Goal: Transaction & Acquisition: Purchase product/service

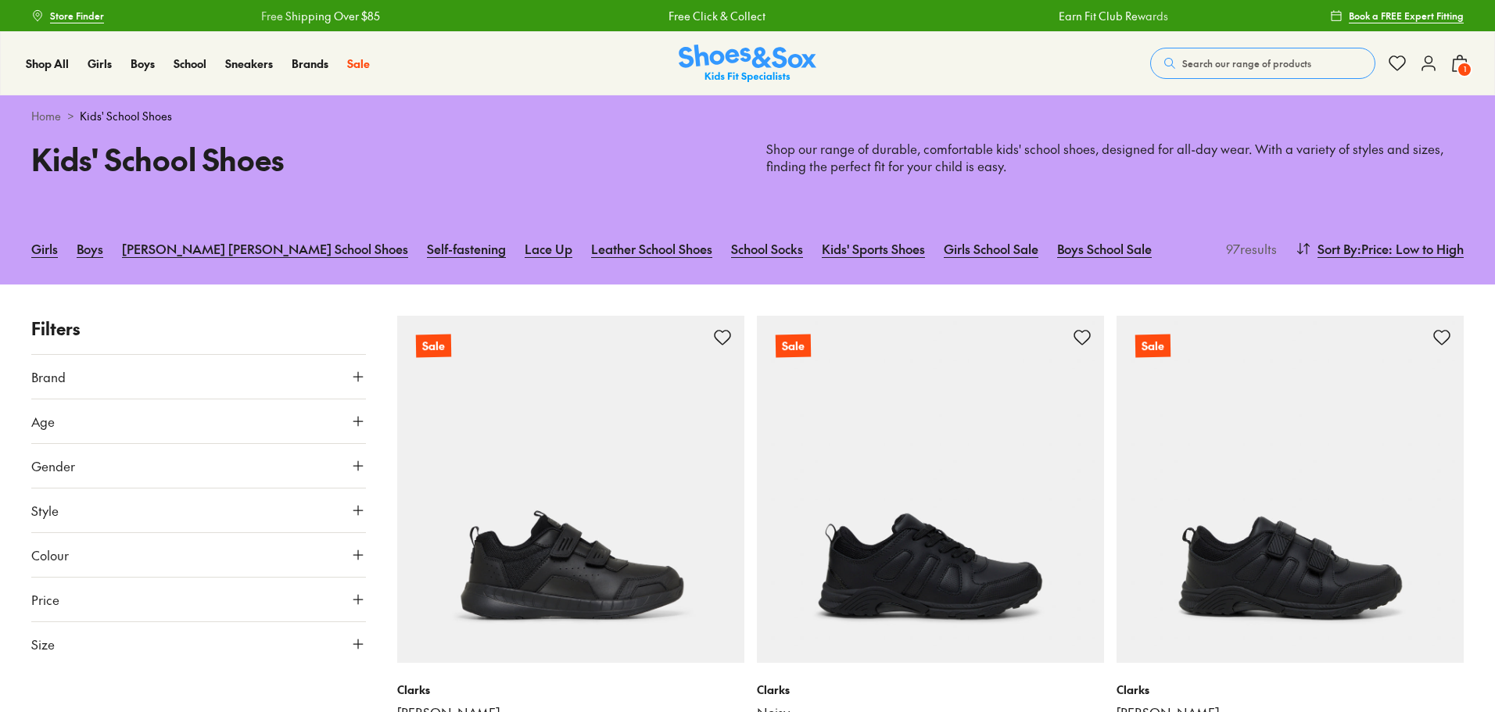
click at [1462, 68] on span "1" at bounding box center [1464, 70] width 16 height 16
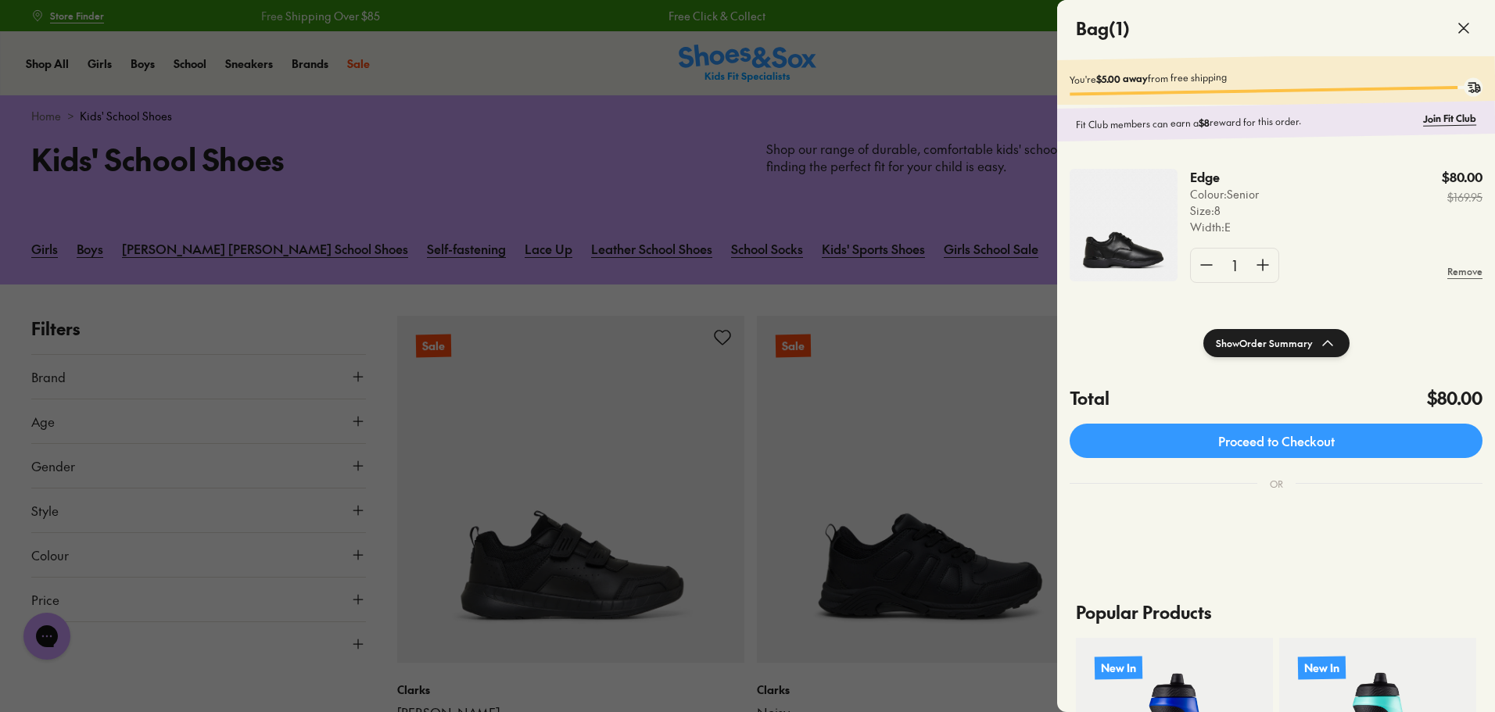
click at [371, 187] on div at bounding box center [747, 356] width 1495 height 712
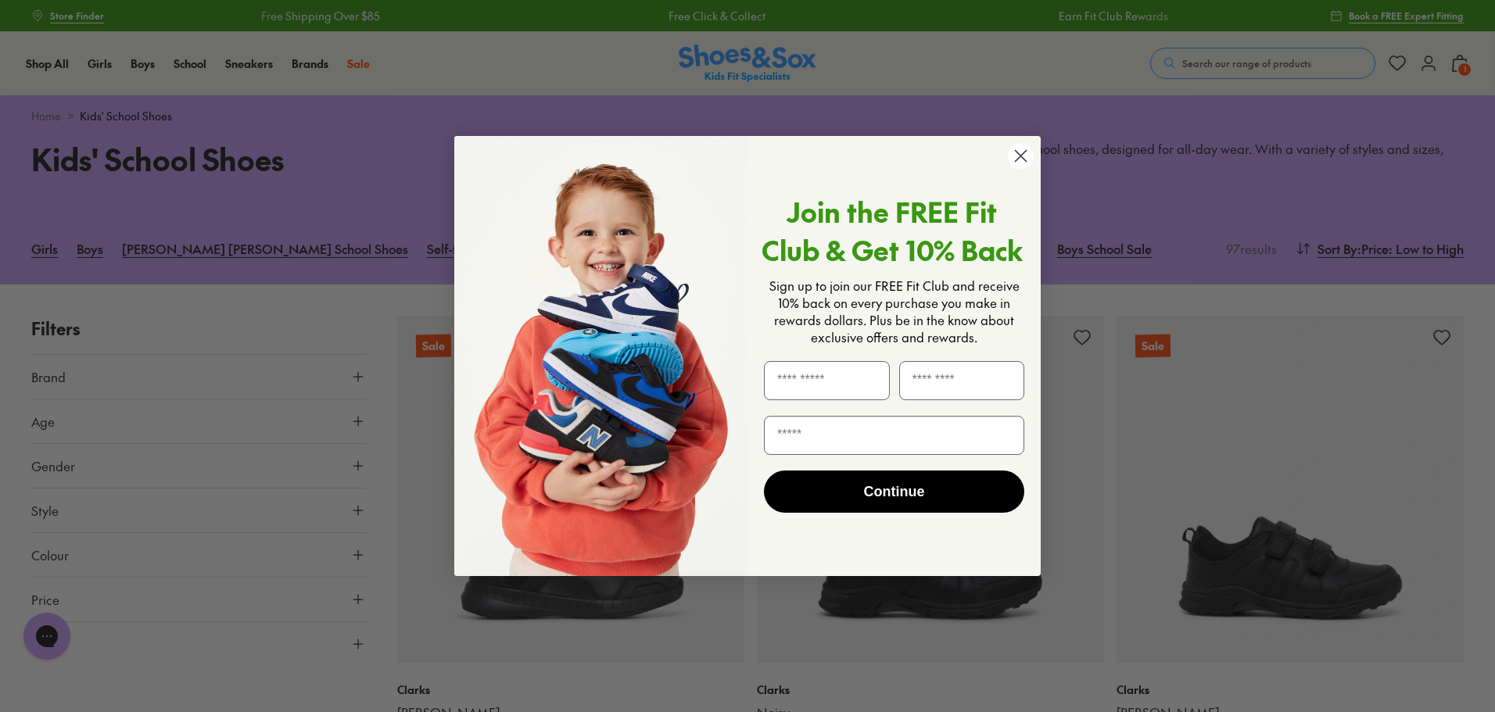
click at [1021, 156] on icon "Close dialog" at bounding box center [1020, 156] width 11 height 11
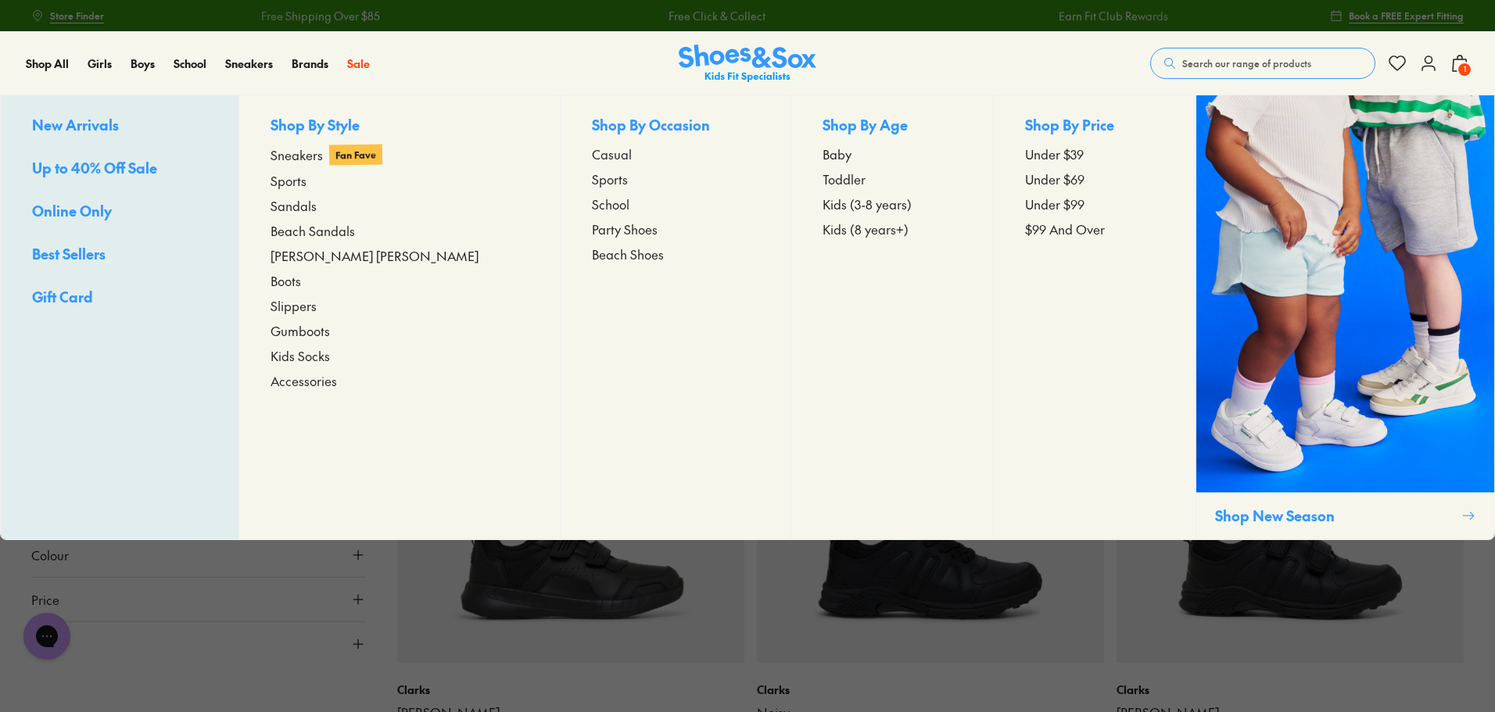
click at [312, 381] on span "Accessories" at bounding box center [303, 380] width 66 height 19
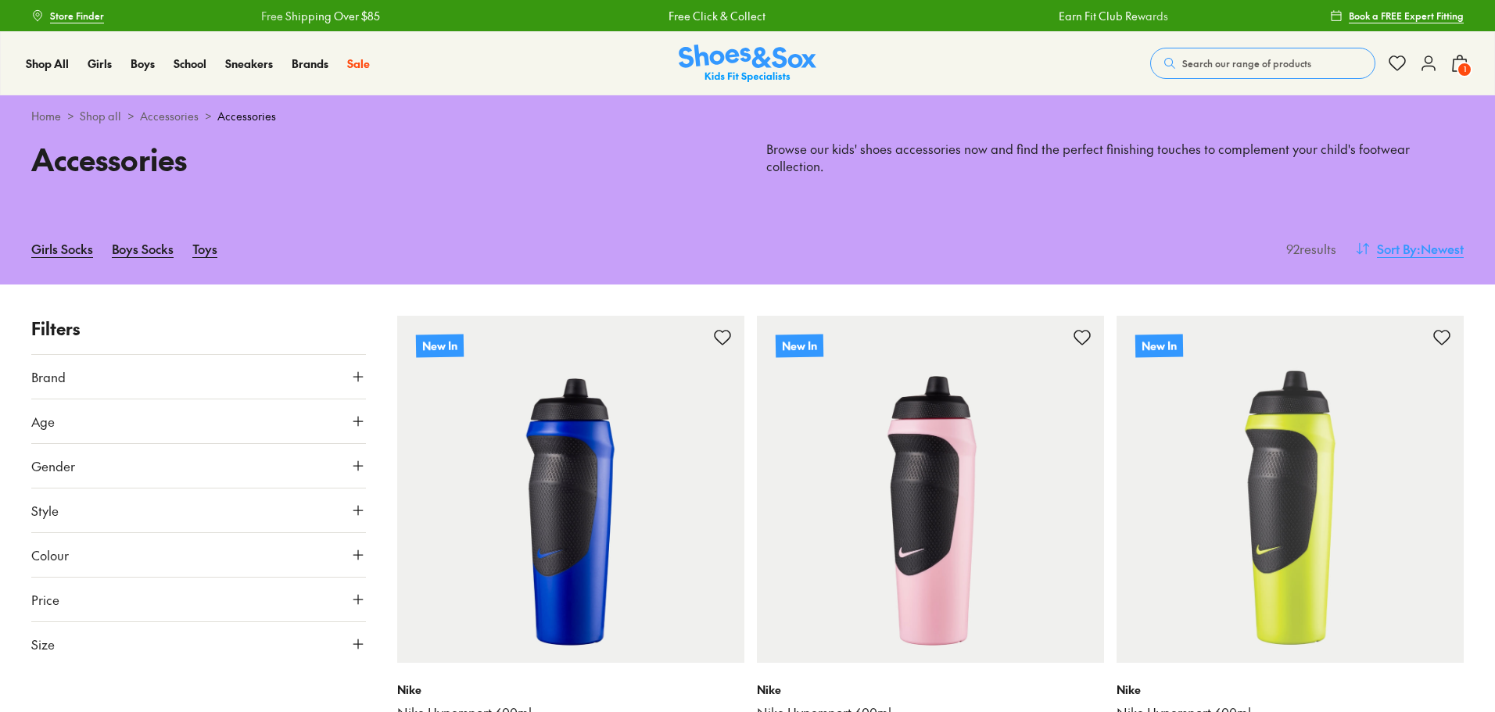
click at [1431, 248] on span ": Newest" at bounding box center [1439, 248] width 47 height 19
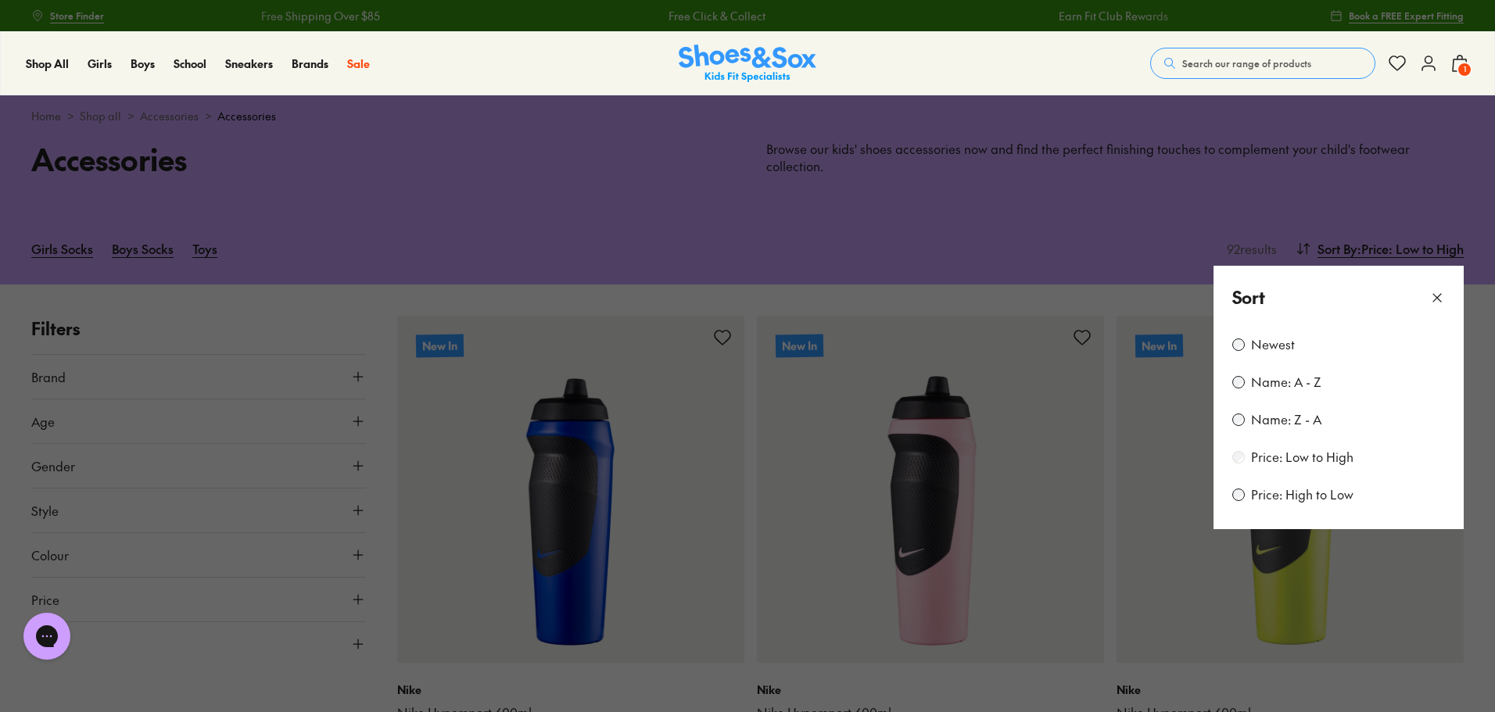
scroll to position [206, 0]
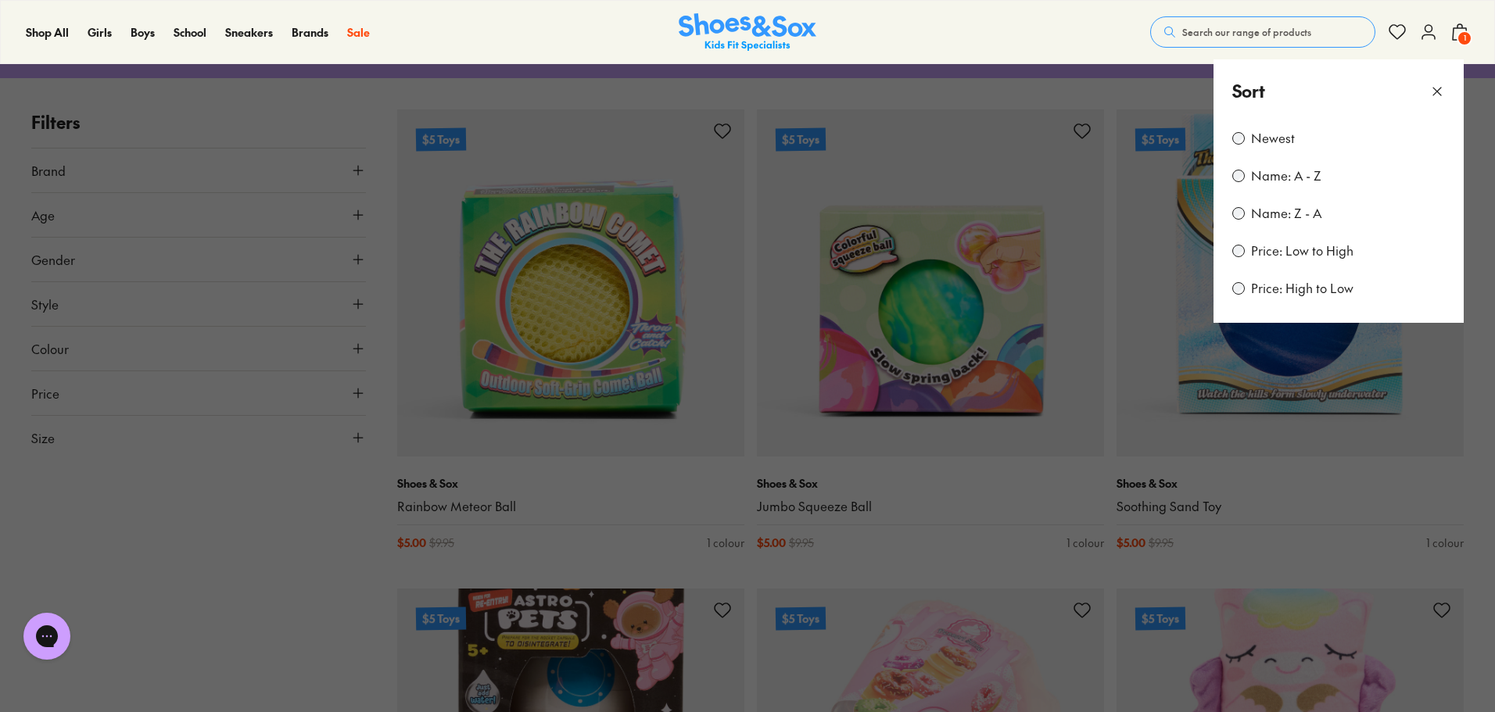
click at [1437, 89] on icon at bounding box center [1437, 92] width 16 height 16
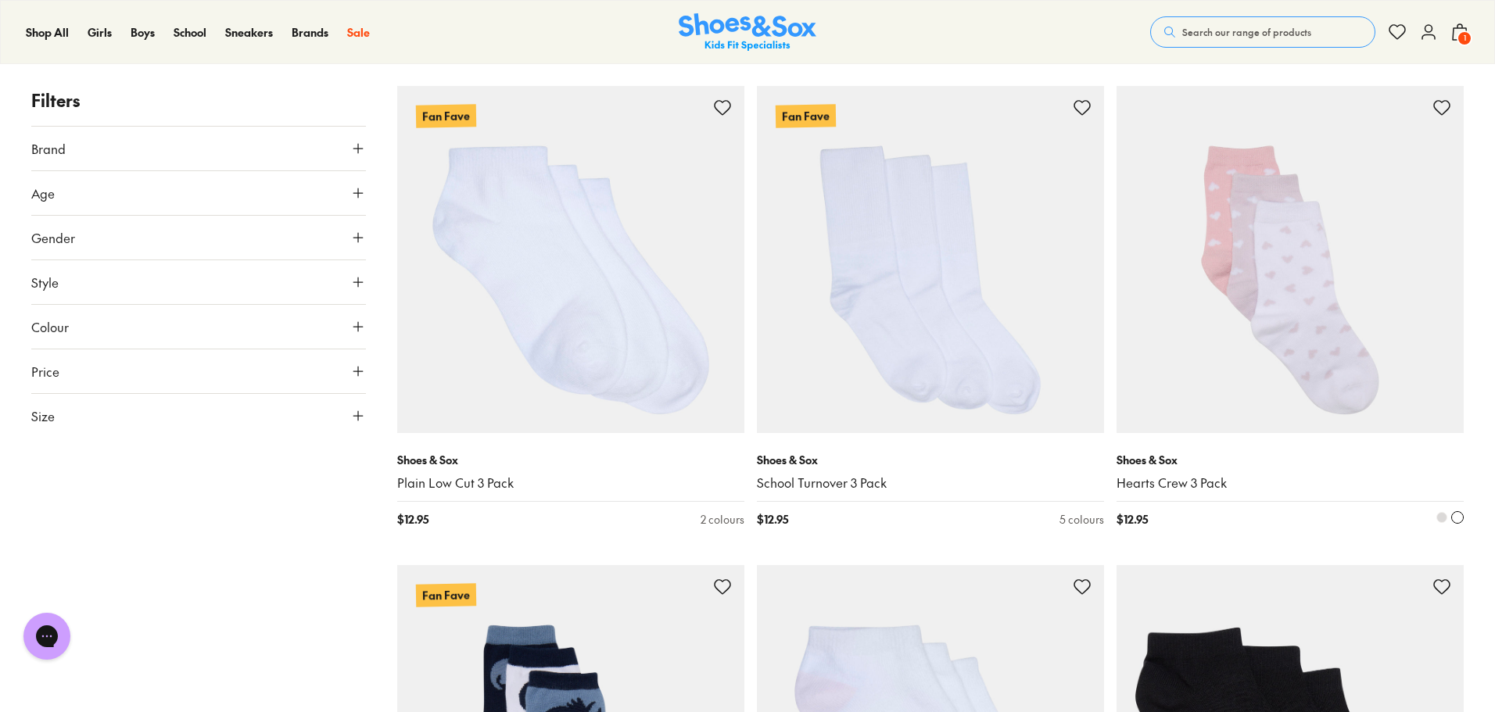
scroll to position [4375, 0]
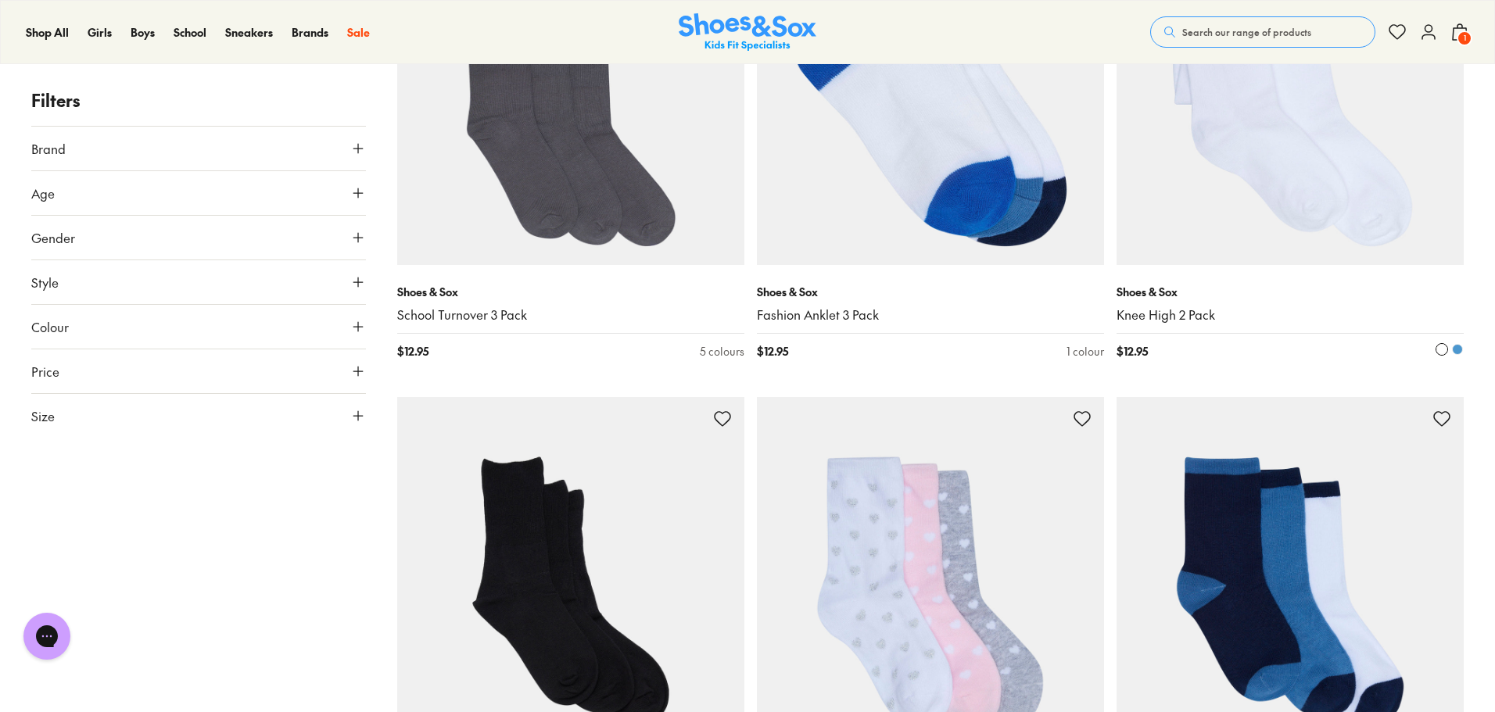
scroll to position [6356, 0]
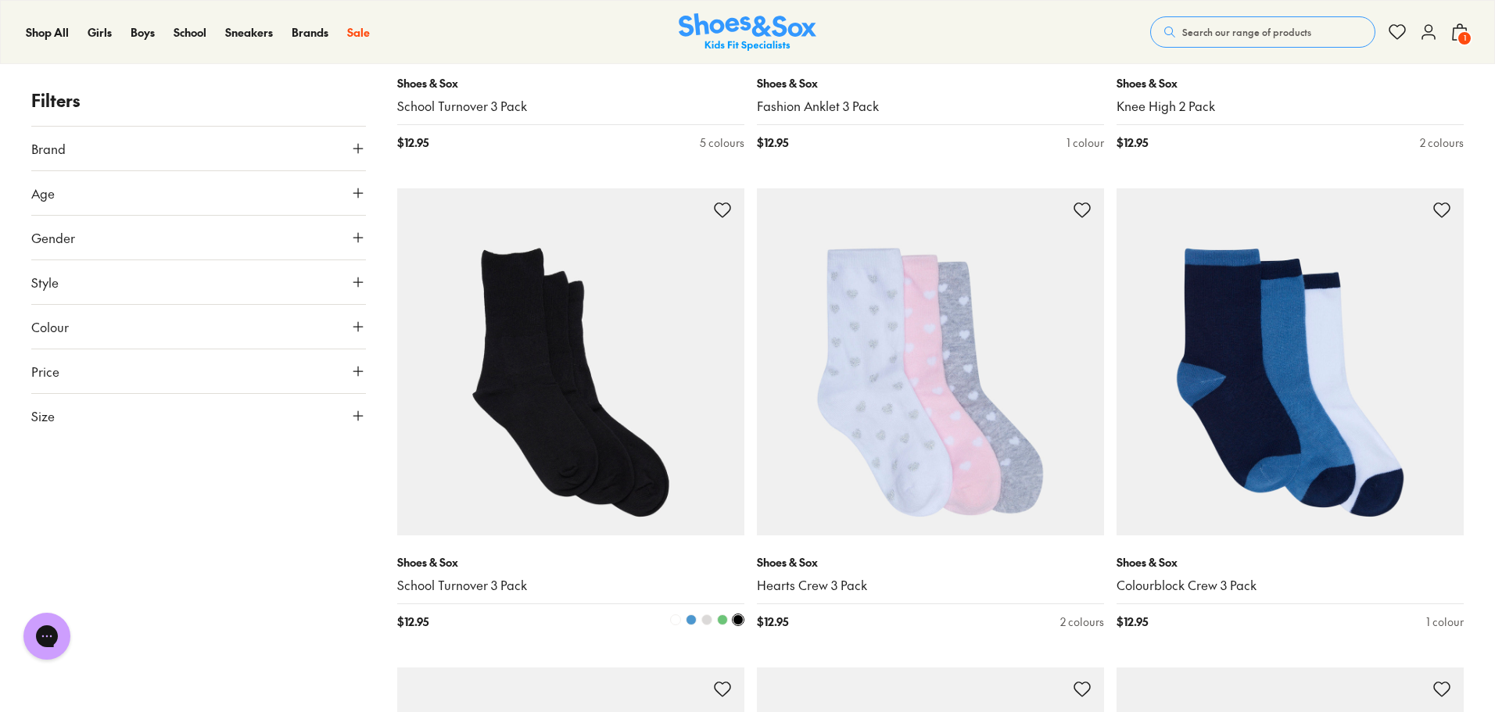
click at [557, 438] on img at bounding box center [570, 361] width 347 height 347
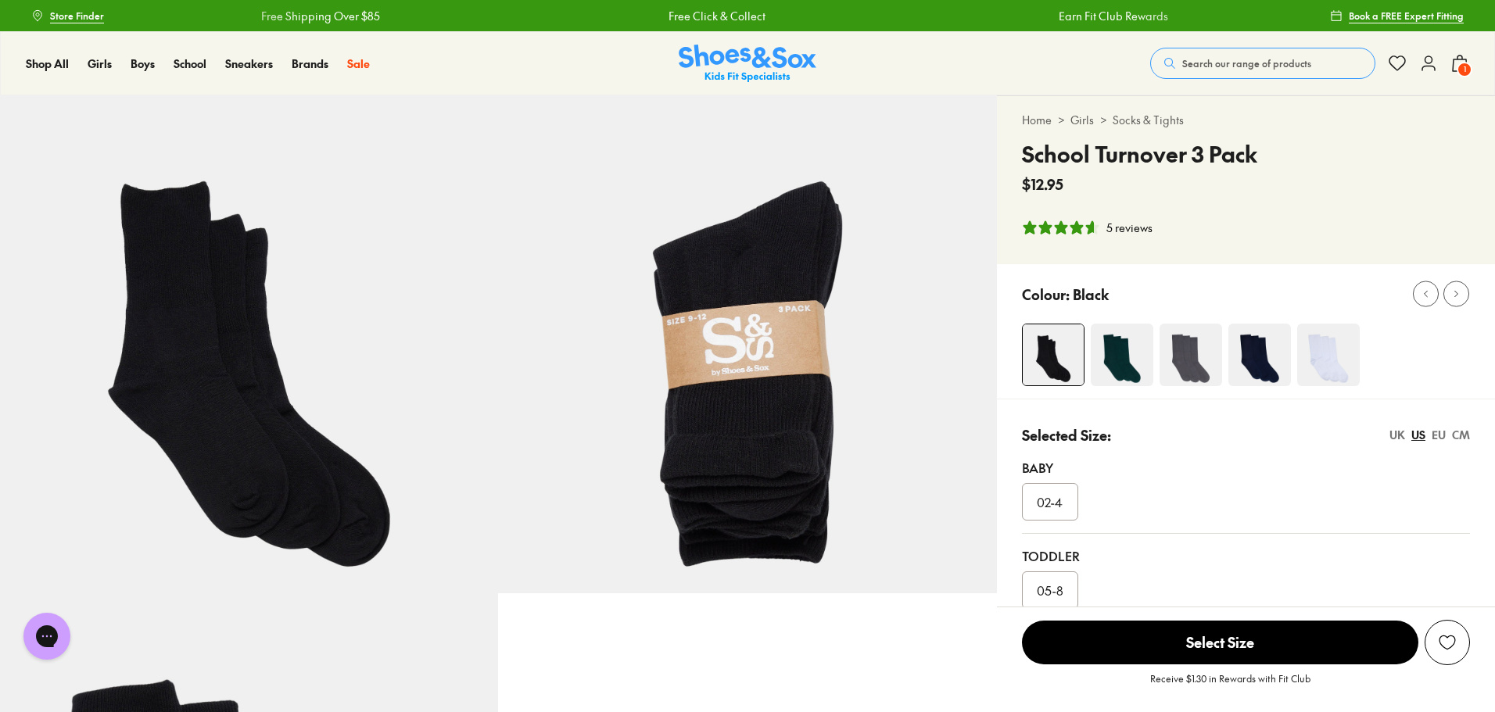
select select "*"
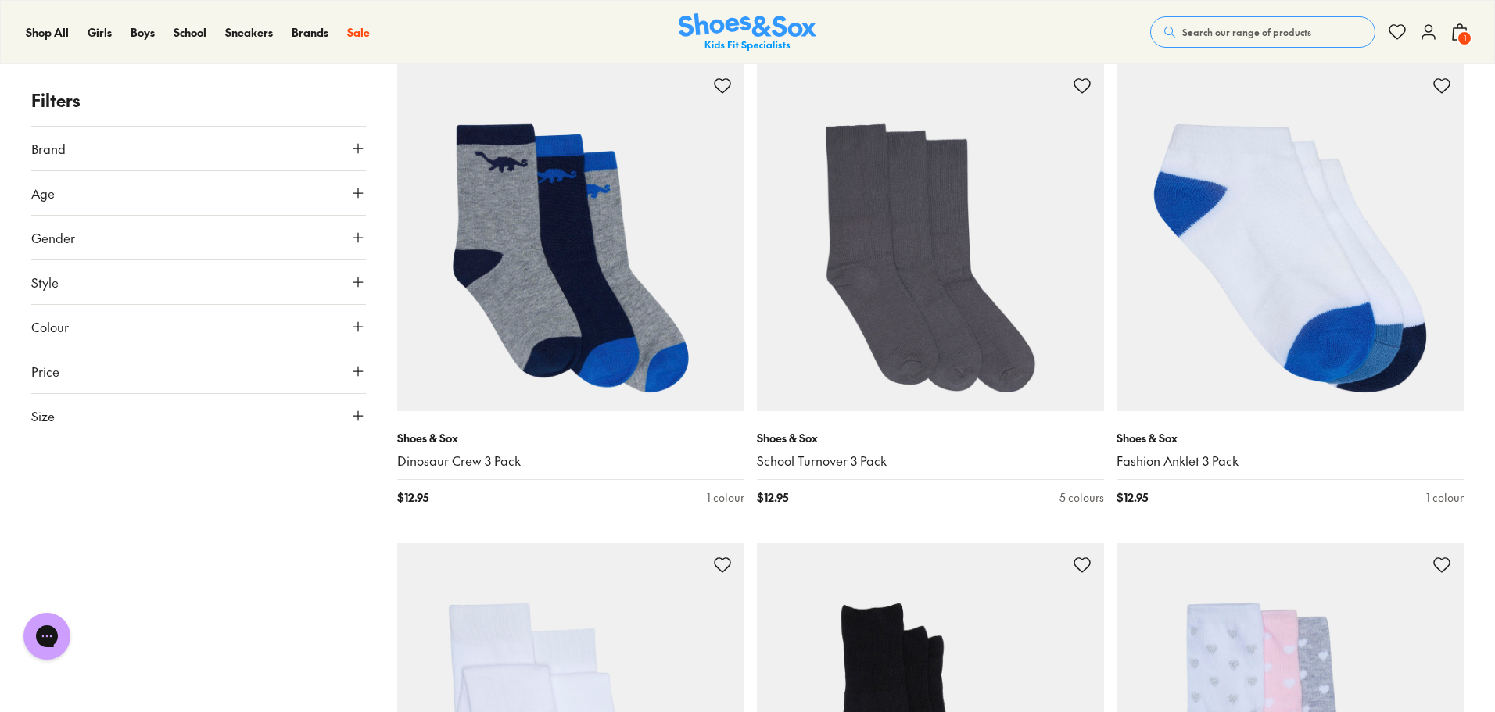
scroll to position [705, 0]
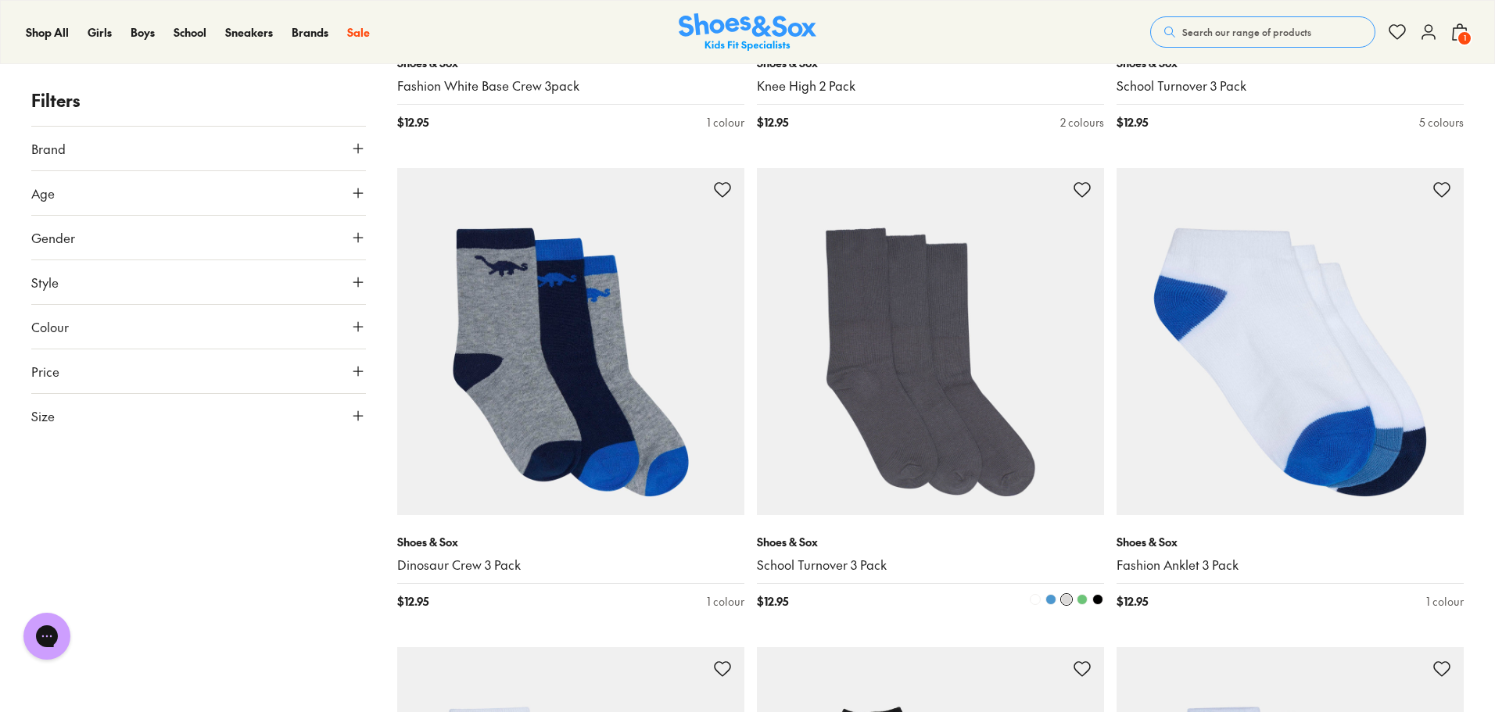
click at [908, 369] on img at bounding box center [930, 341] width 347 height 347
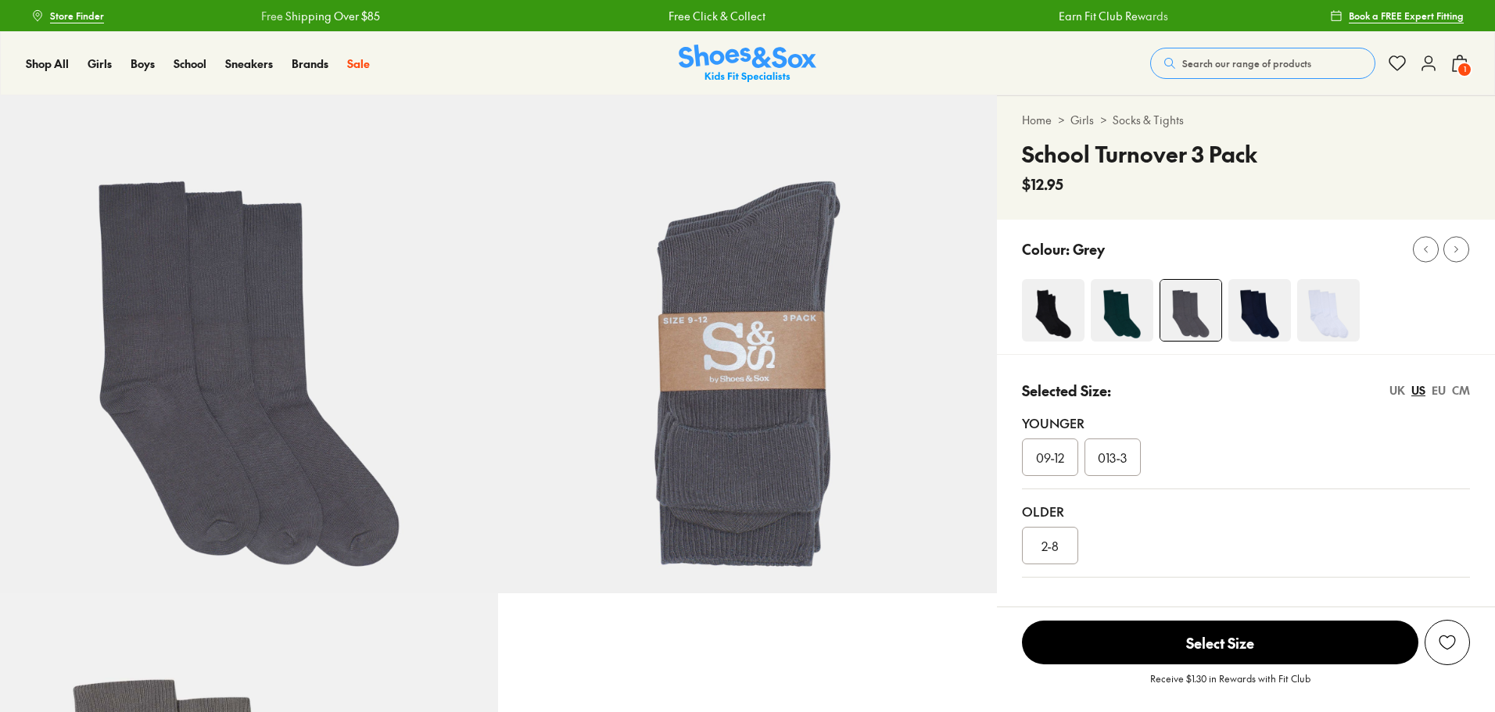
select select "*"
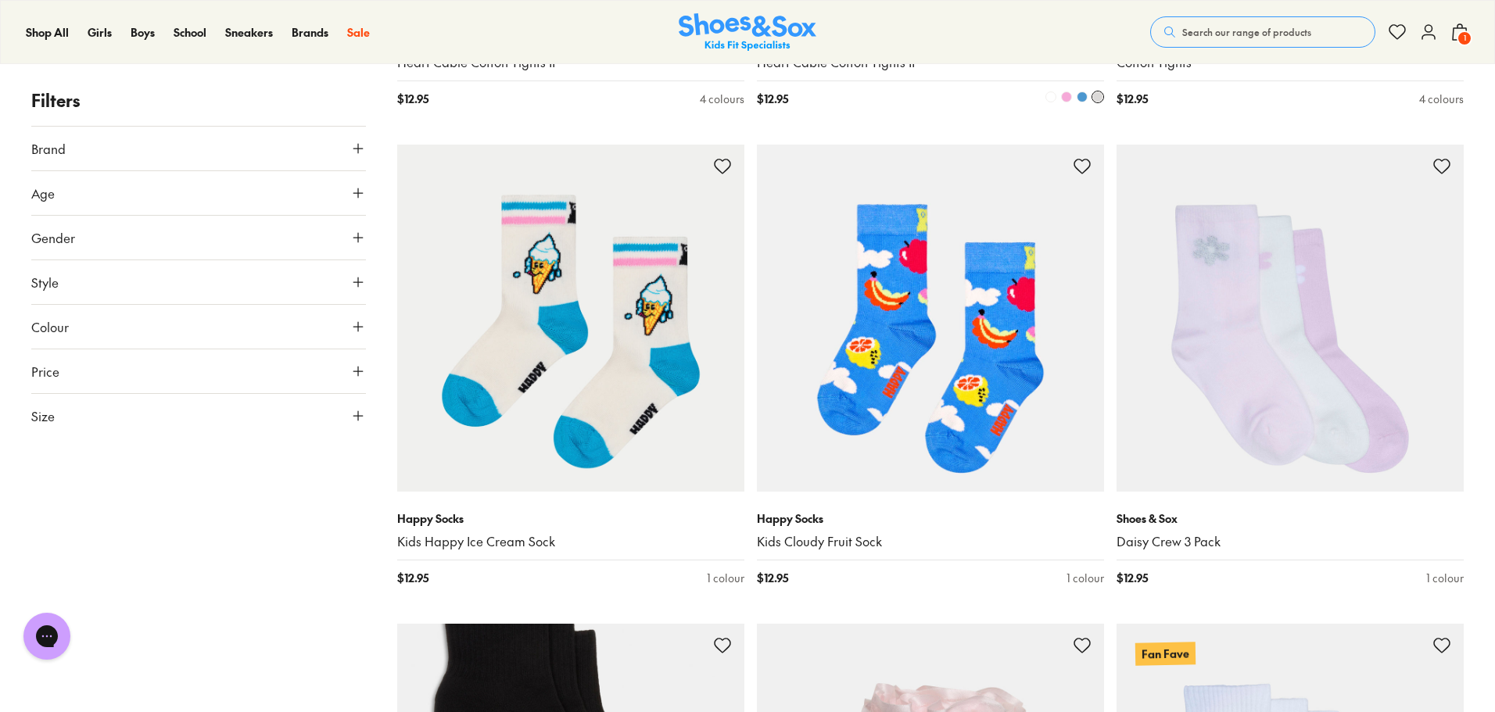
scroll to position [4498, 0]
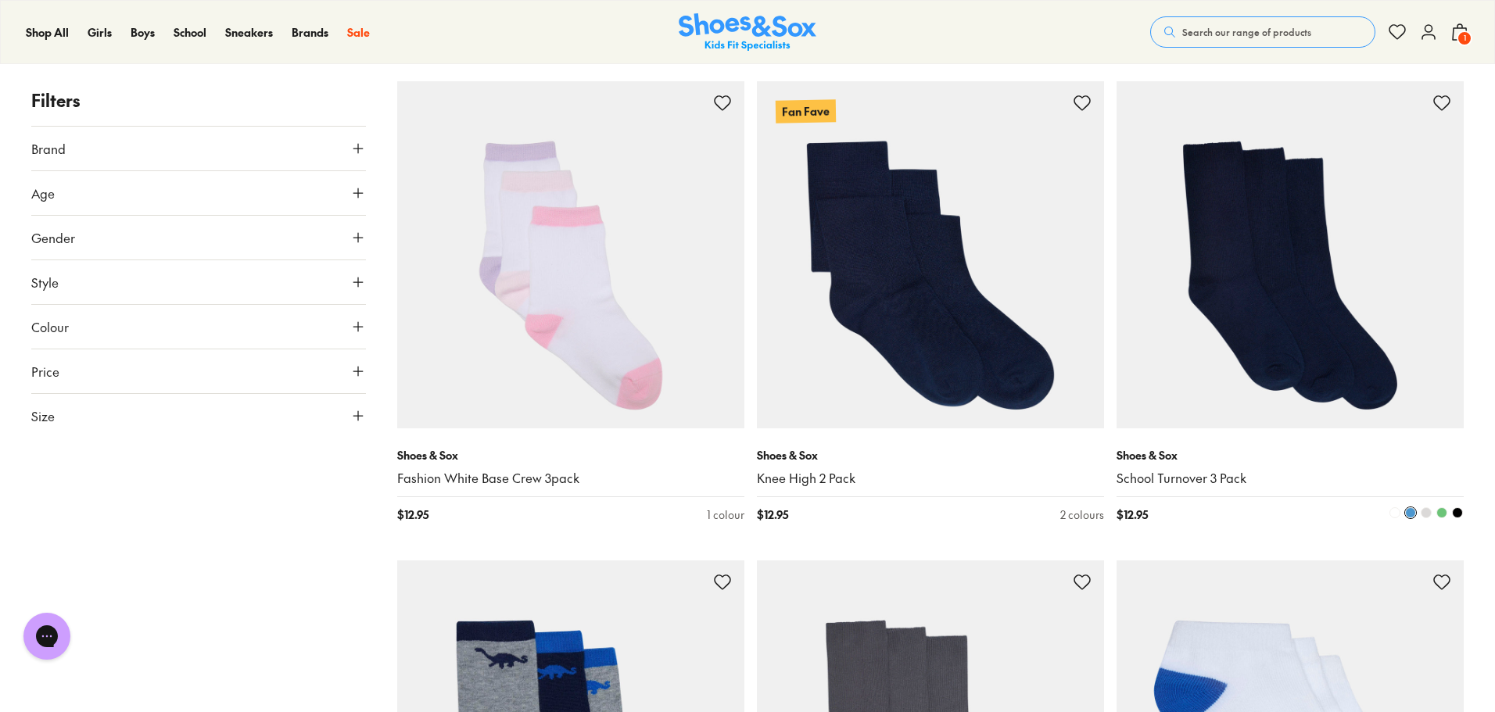
scroll to position [104, 0]
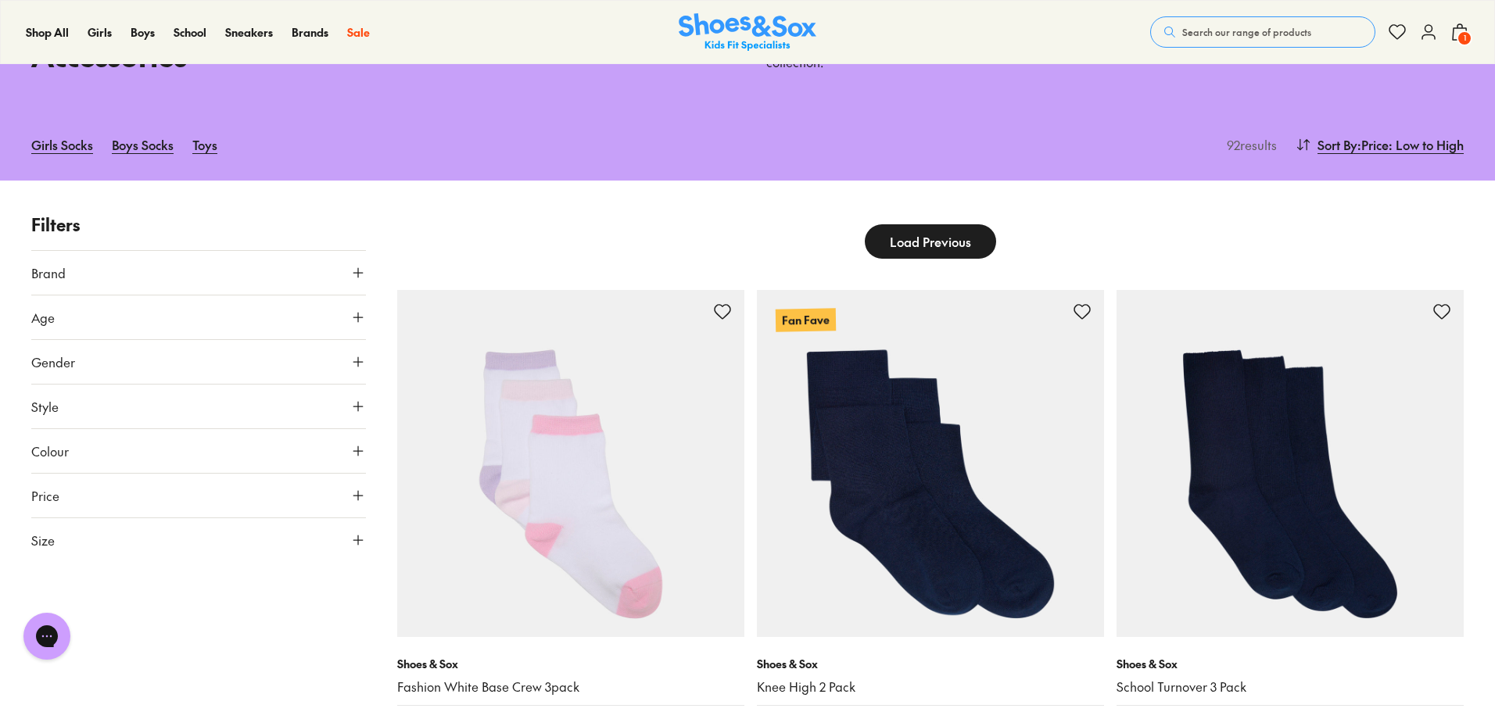
click at [962, 245] on span "Load Previous" at bounding box center [930, 241] width 81 height 19
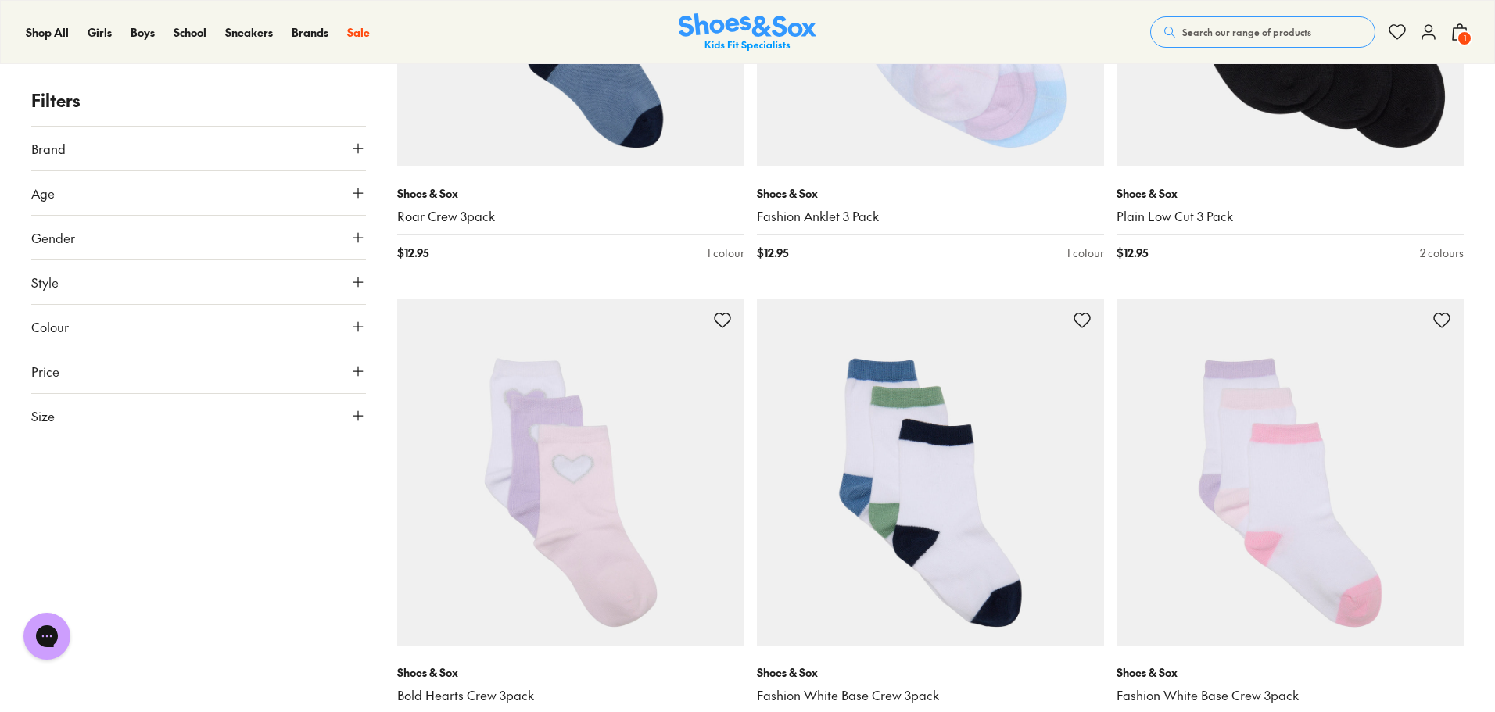
scroll to position [4495, 0]
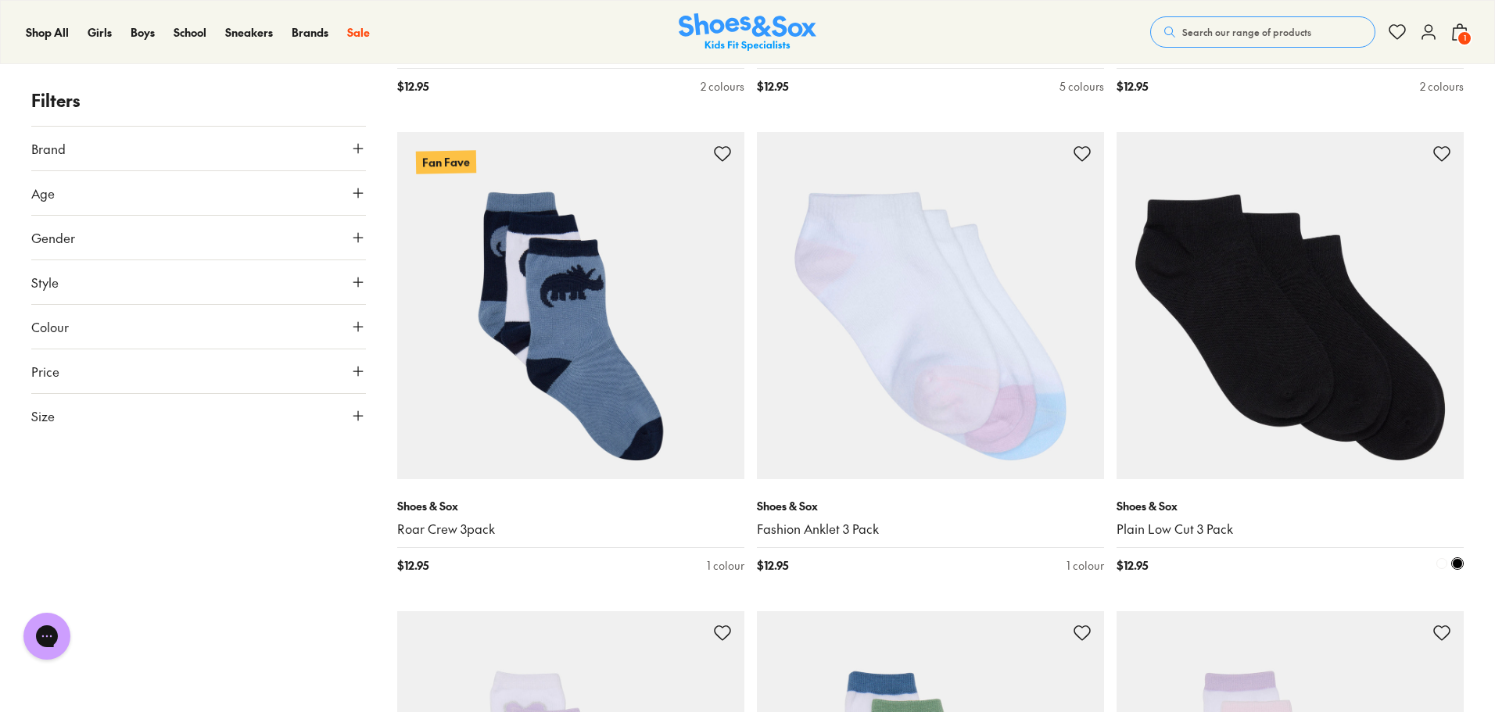
click at [1279, 331] on img at bounding box center [1289, 305] width 347 height 347
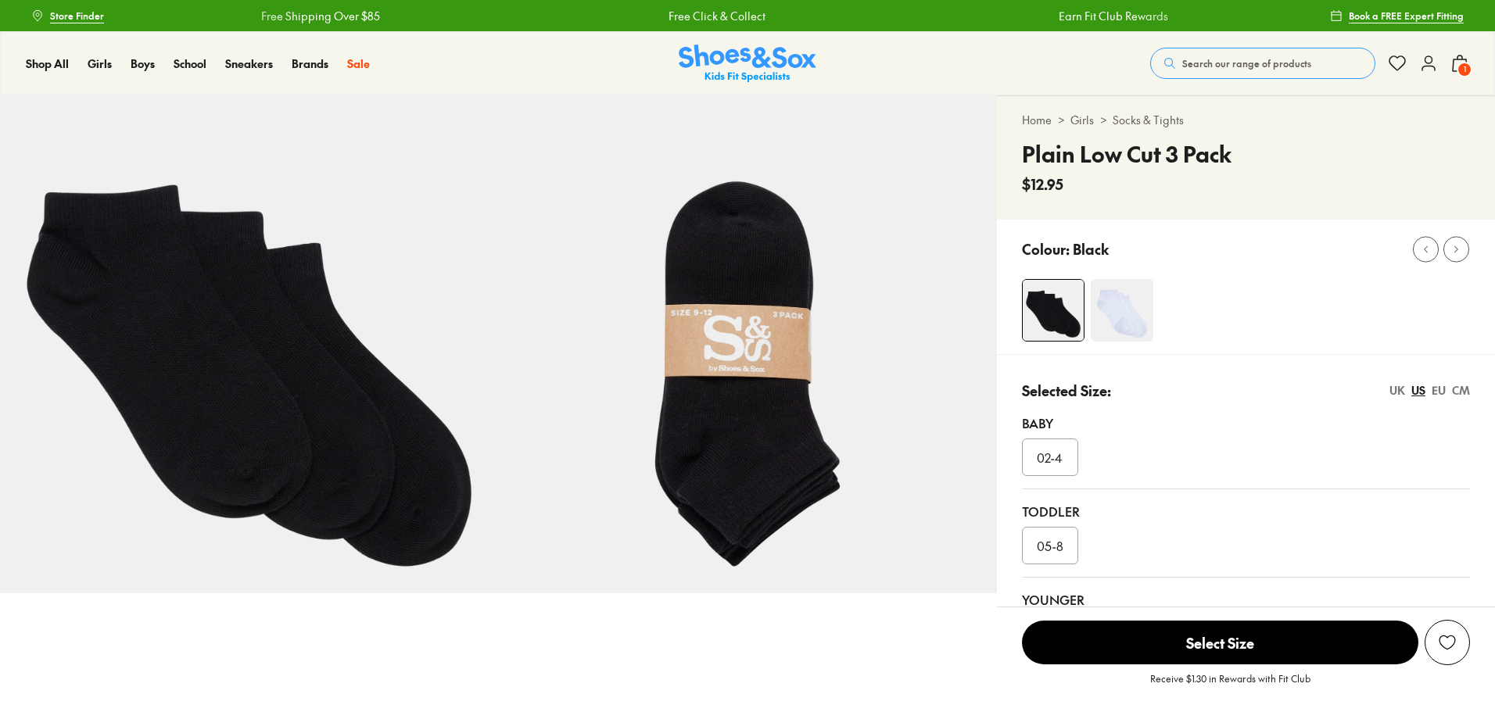
scroll to position [209, 0]
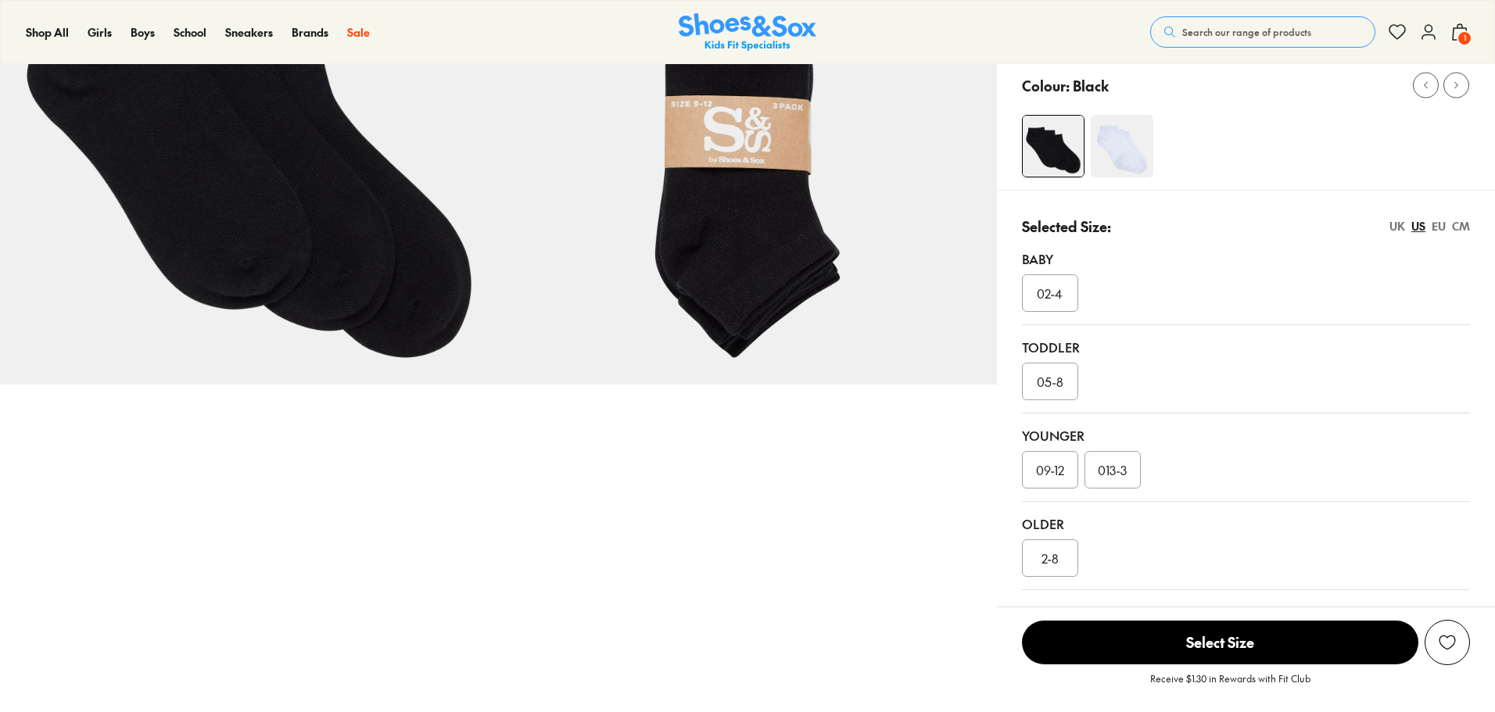
select select "*"
click at [1051, 561] on span "2-8" at bounding box center [1049, 558] width 17 height 19
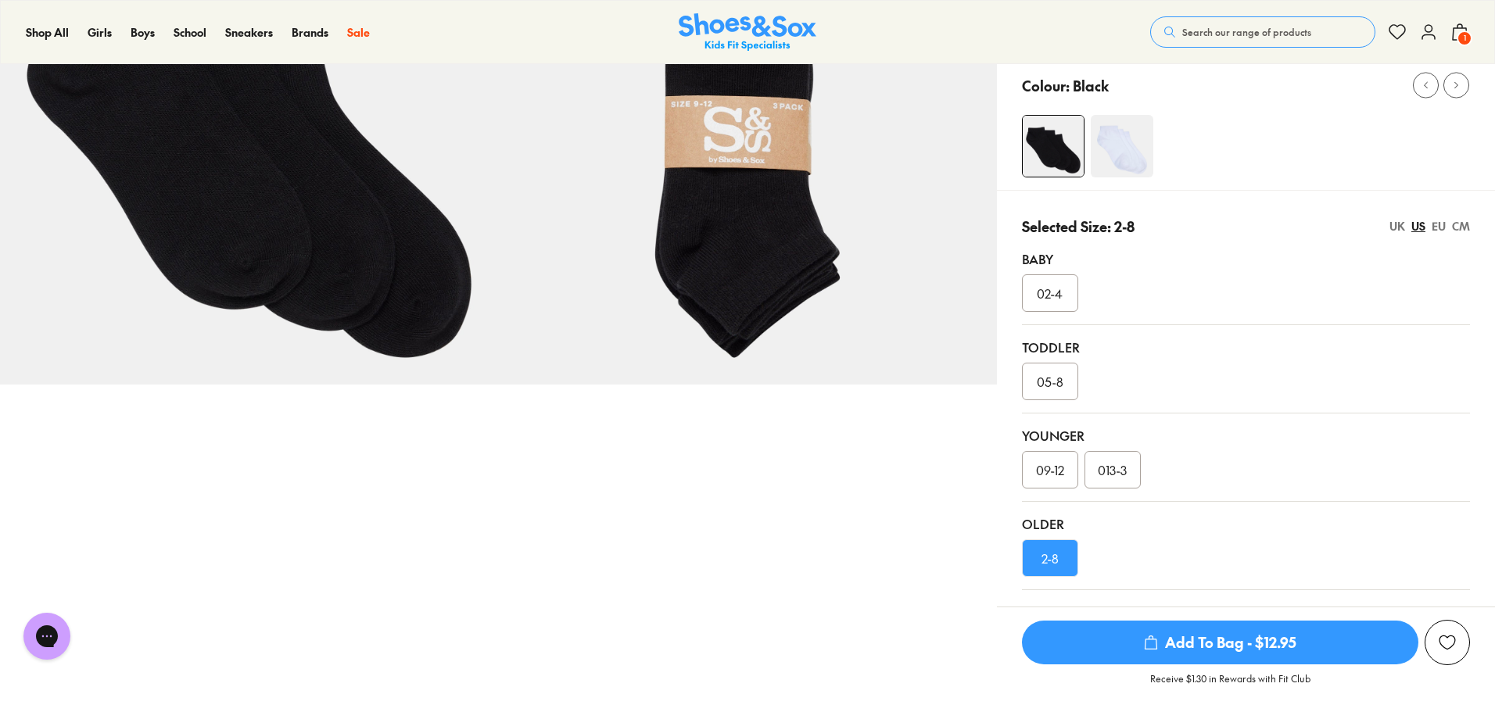
scroll to position [313, 0]
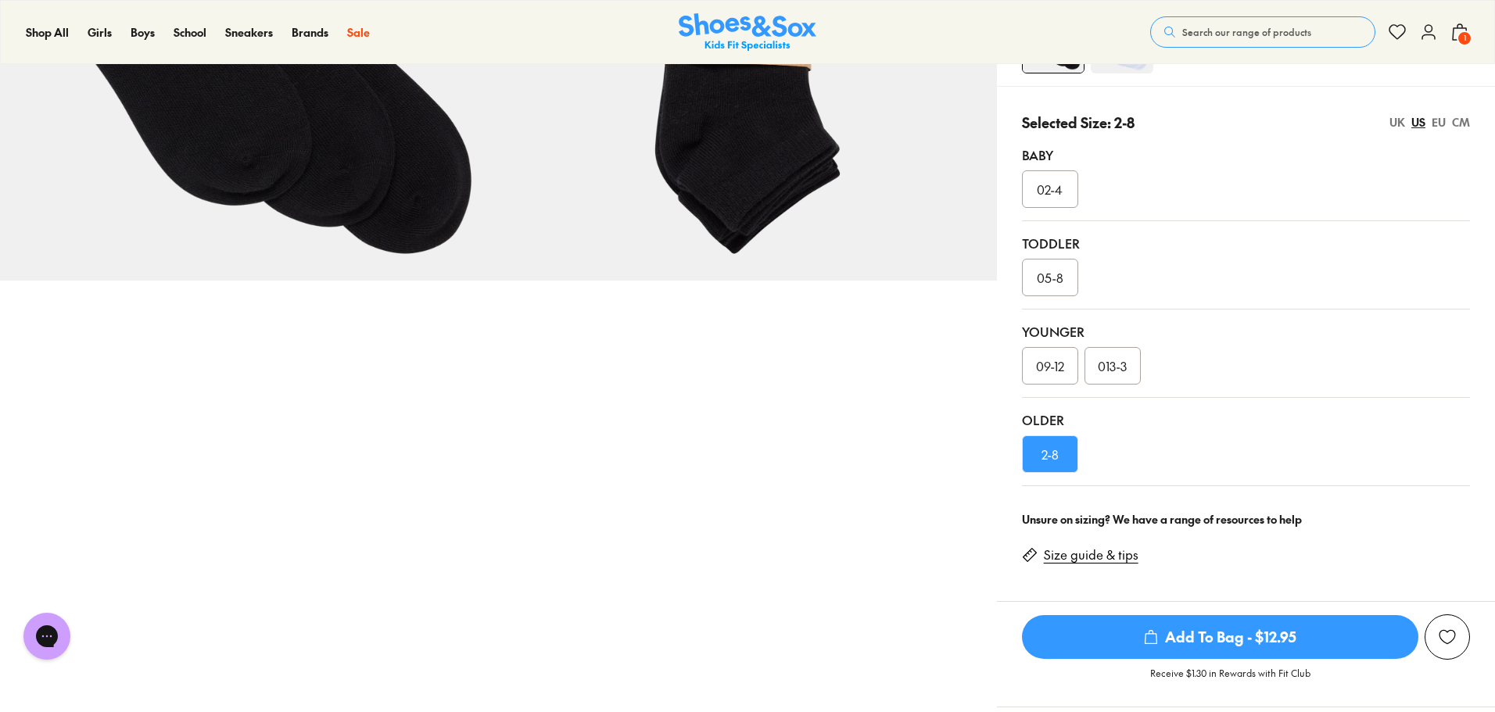
click at [1241, 627] on span "Add To Bag - $12.95" at bounding box center [1220, 637] width 396 height 44
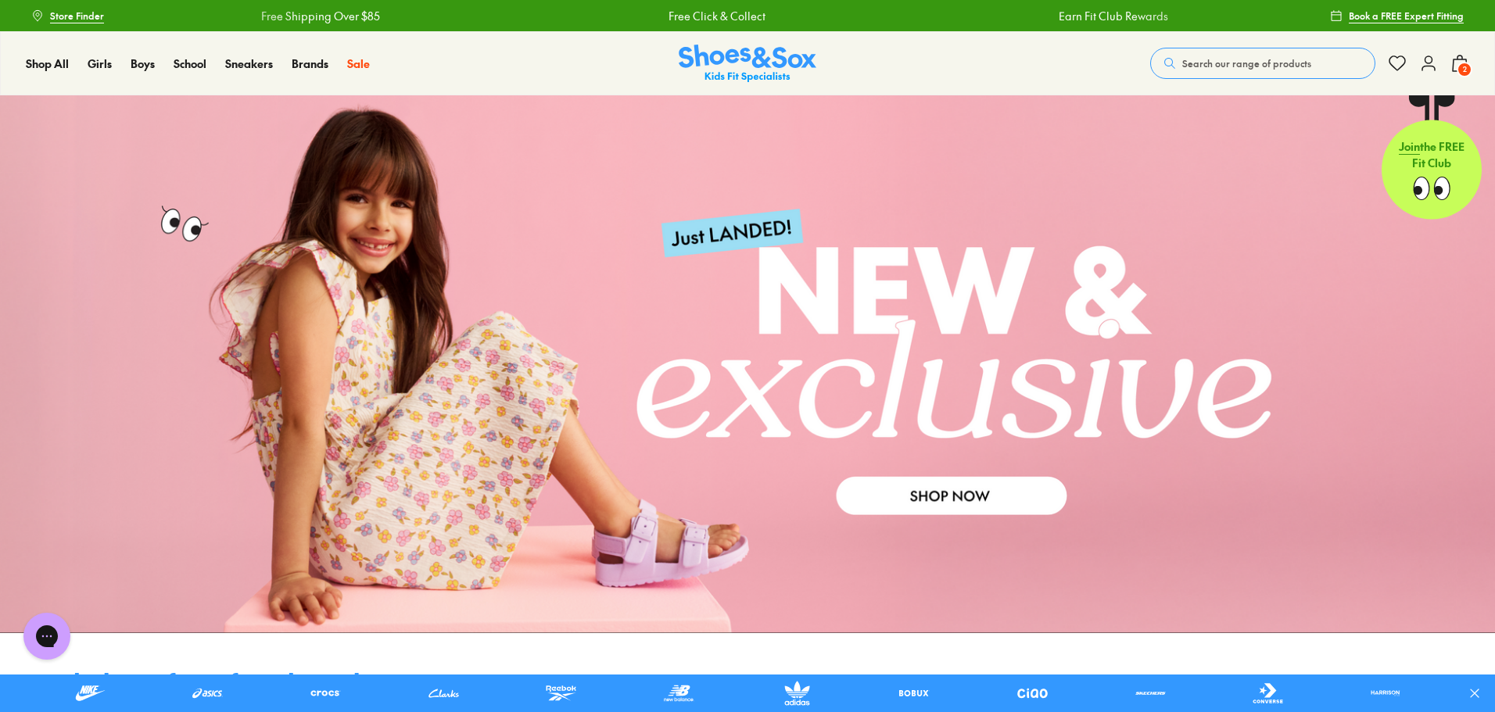
click at [1462, 65] on span "2" at bounding box center [1464, 70] width 16 height 16
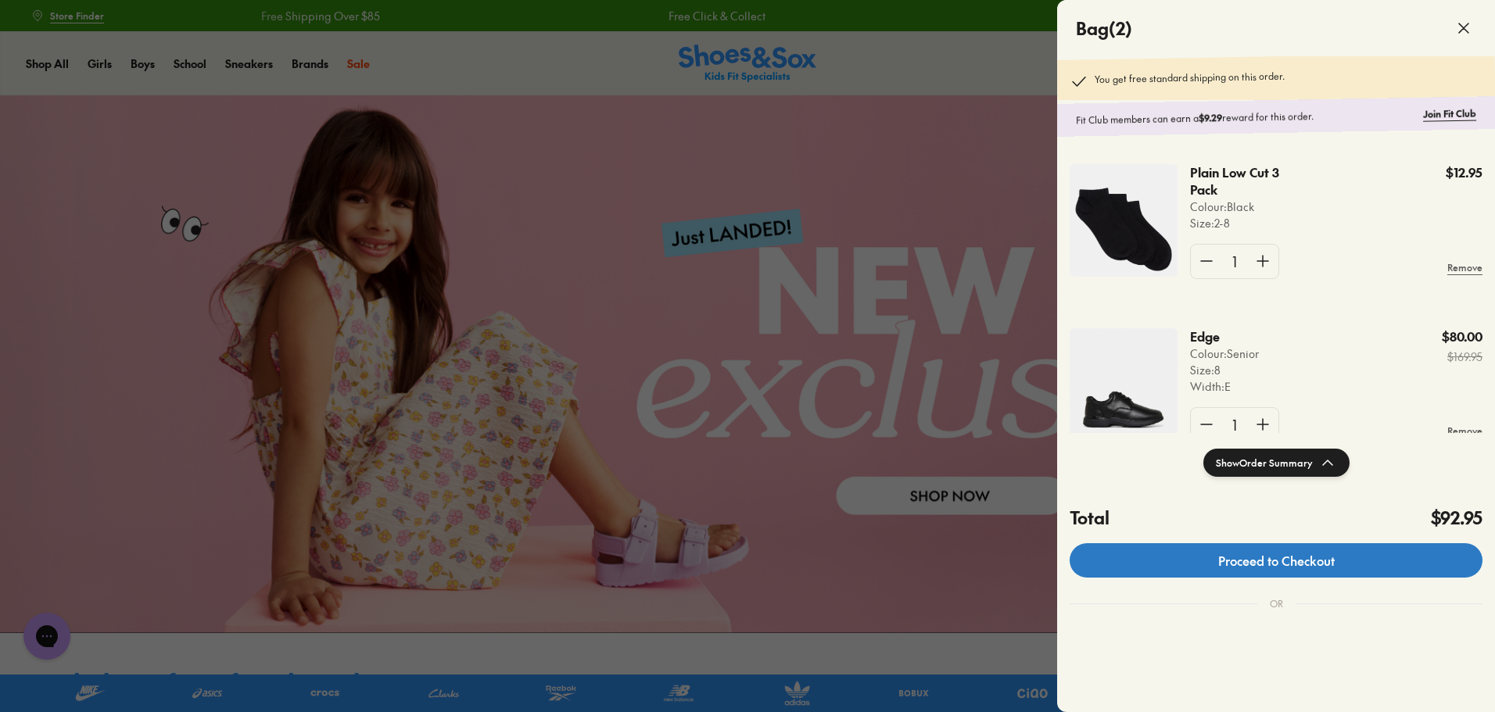
click at [1357, 557] on link "Proceed to Checkout" at bounding box center [1275, 560] width 413 height 34
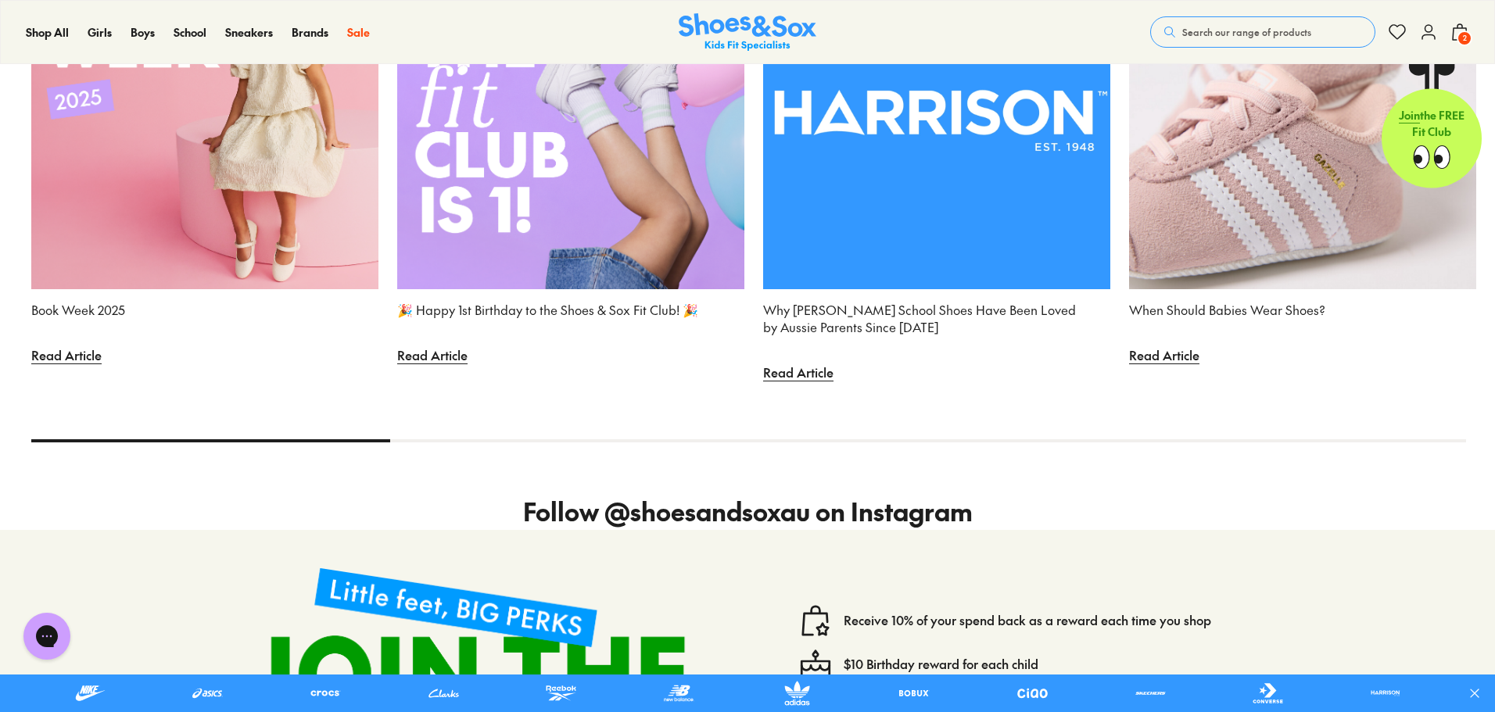
scroll to position [5137, 0]
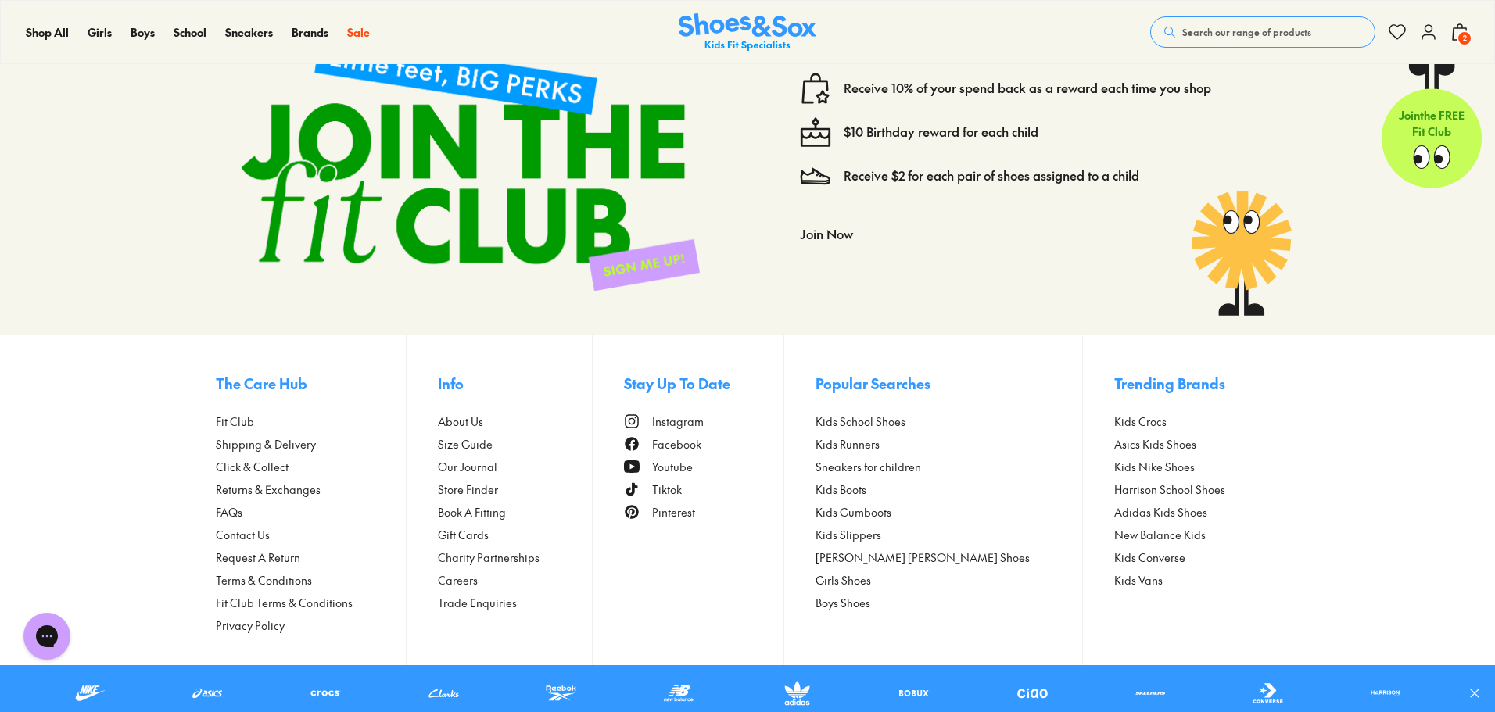
click at [234, 518] on span "FAQs" at bounding box center [229, 512] width 27 height 16
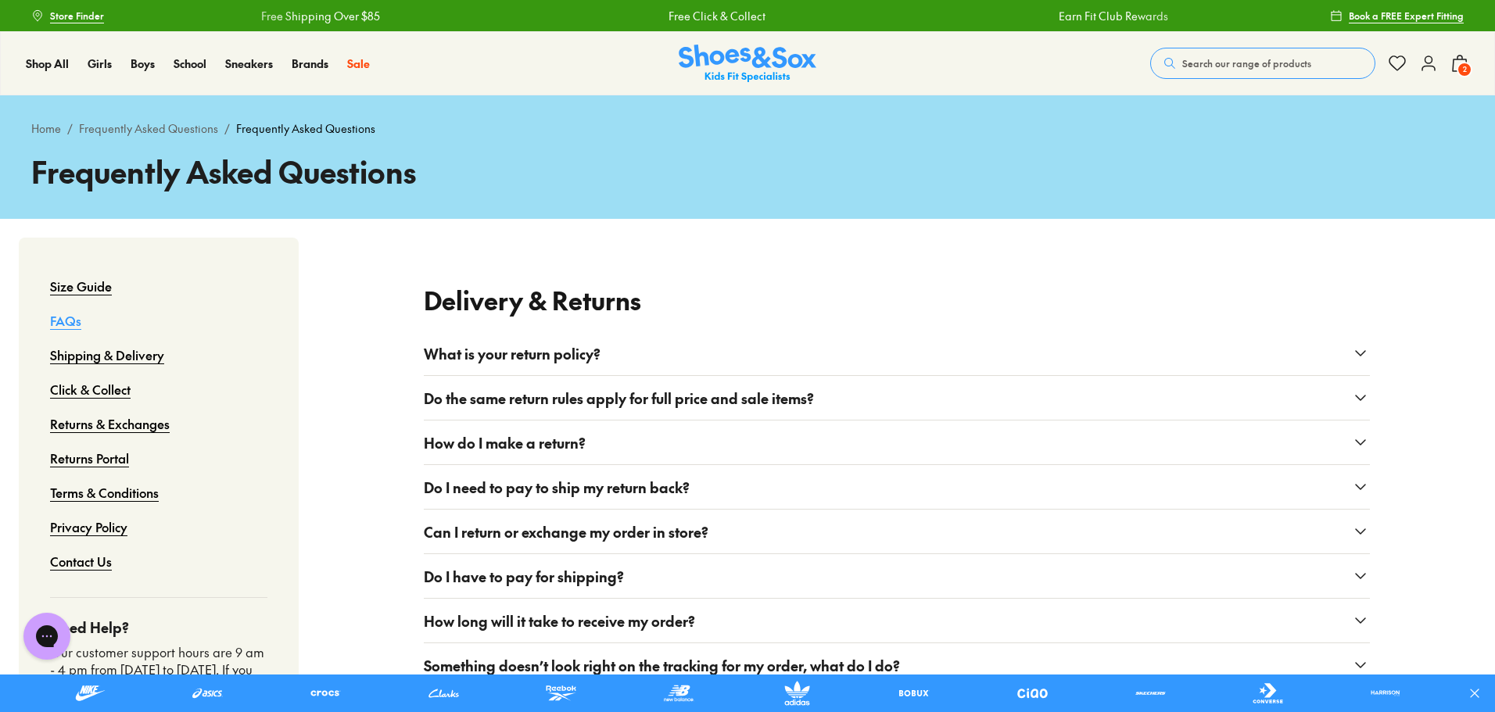
scroll to position [2615, 0]
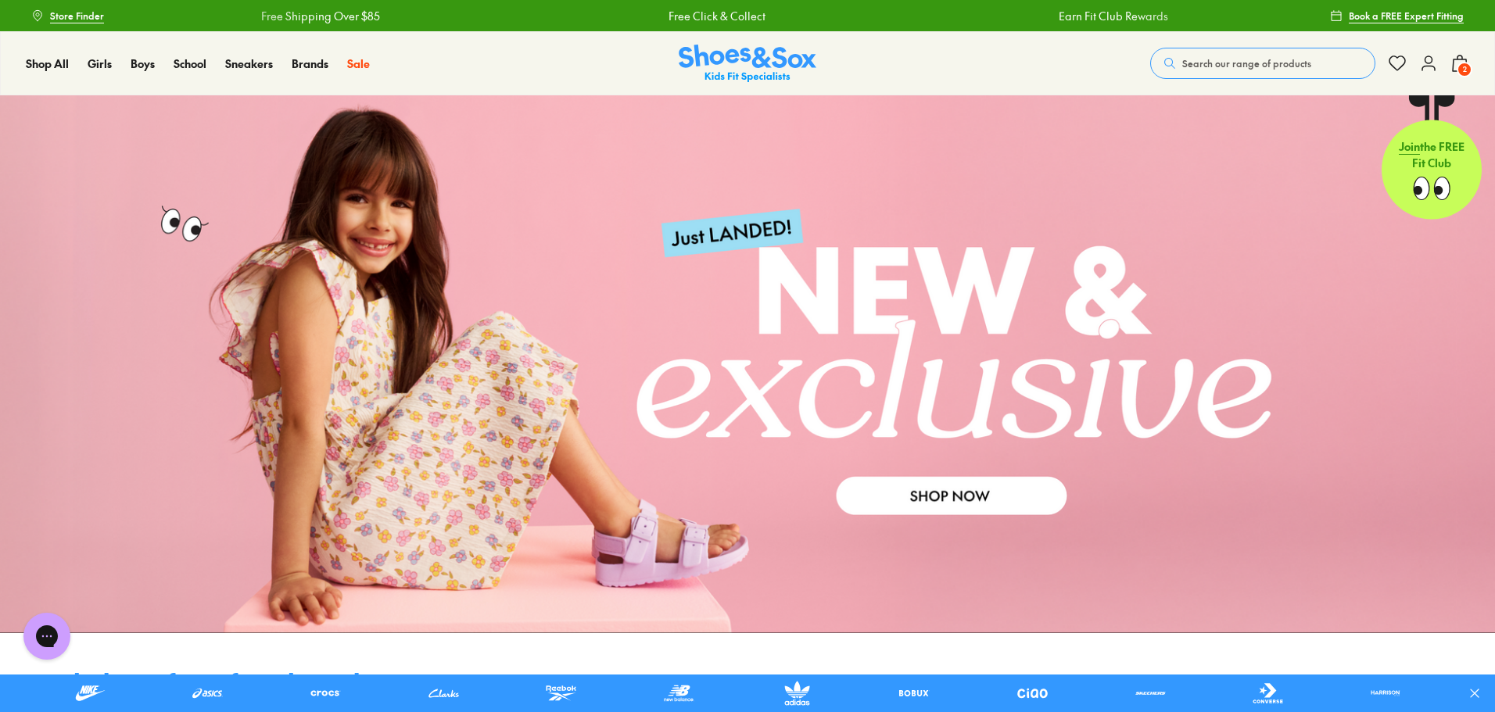
click at [1468, 62] on icon at bounding box center [1459, 63] width 19 height 19
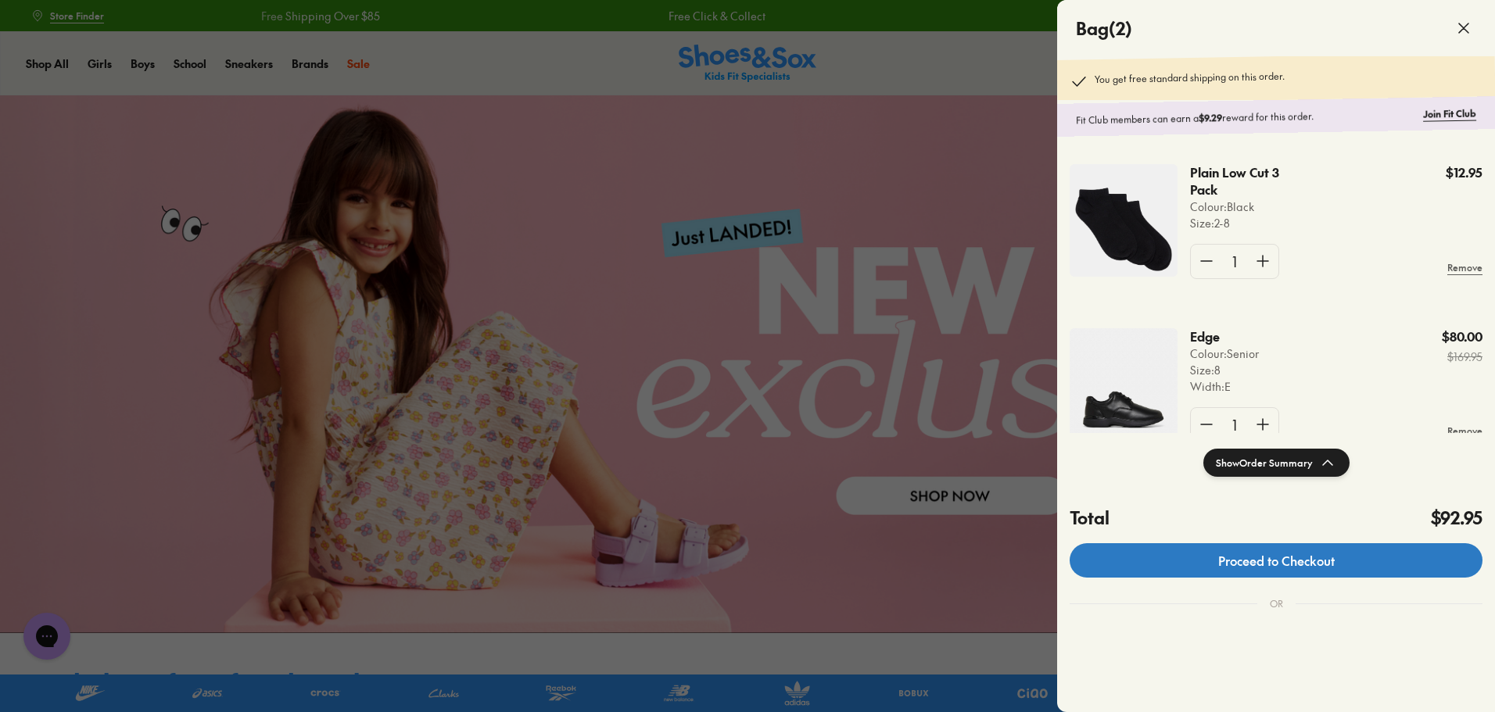
click at [1303, 566] on link "Proceed to Checkout" at bounding box center [1275, 560] width 413 height 34
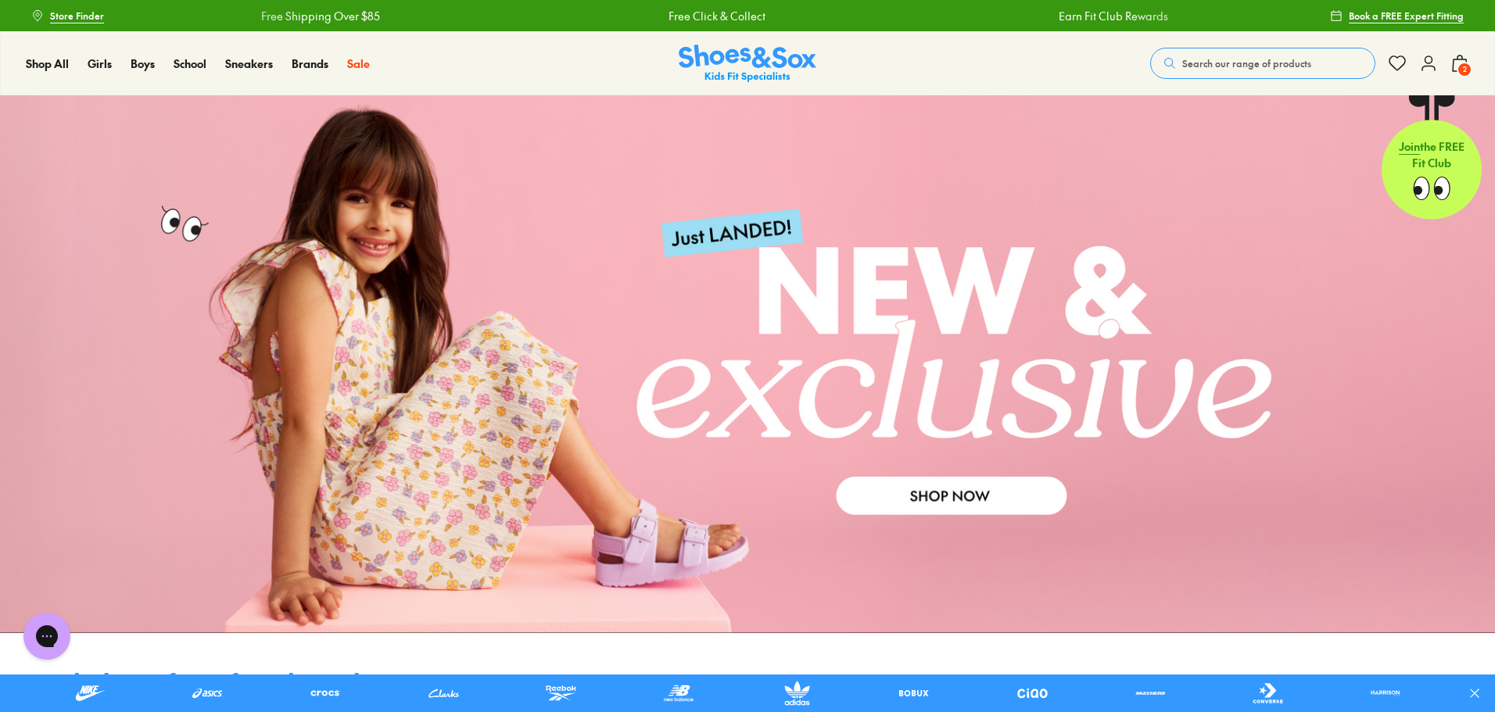
click at [1427, 63] on use at bounding box center [1428, 63] width 13 height 14
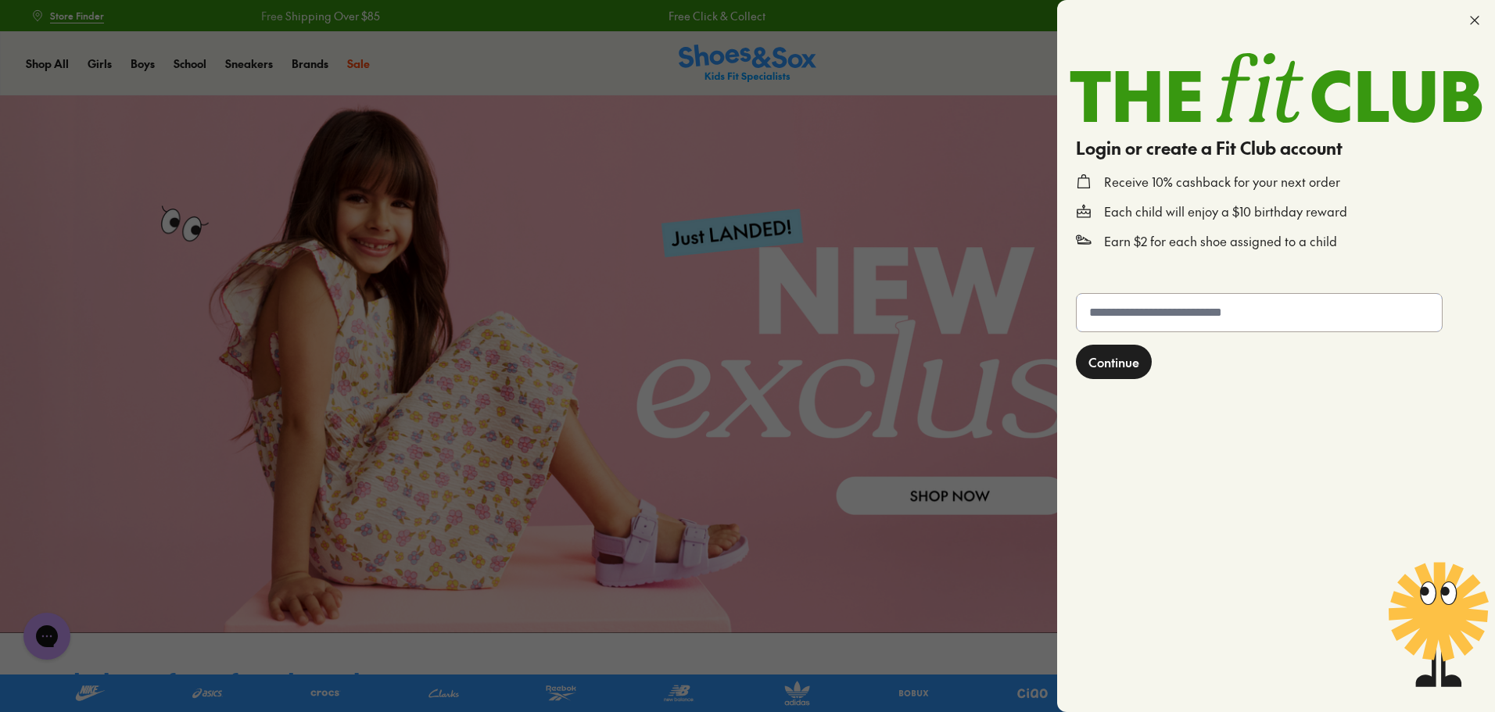
click at [1137, 319] on input "text" at bounding box center [1258, 313] width 365 height 38
type input "**********"
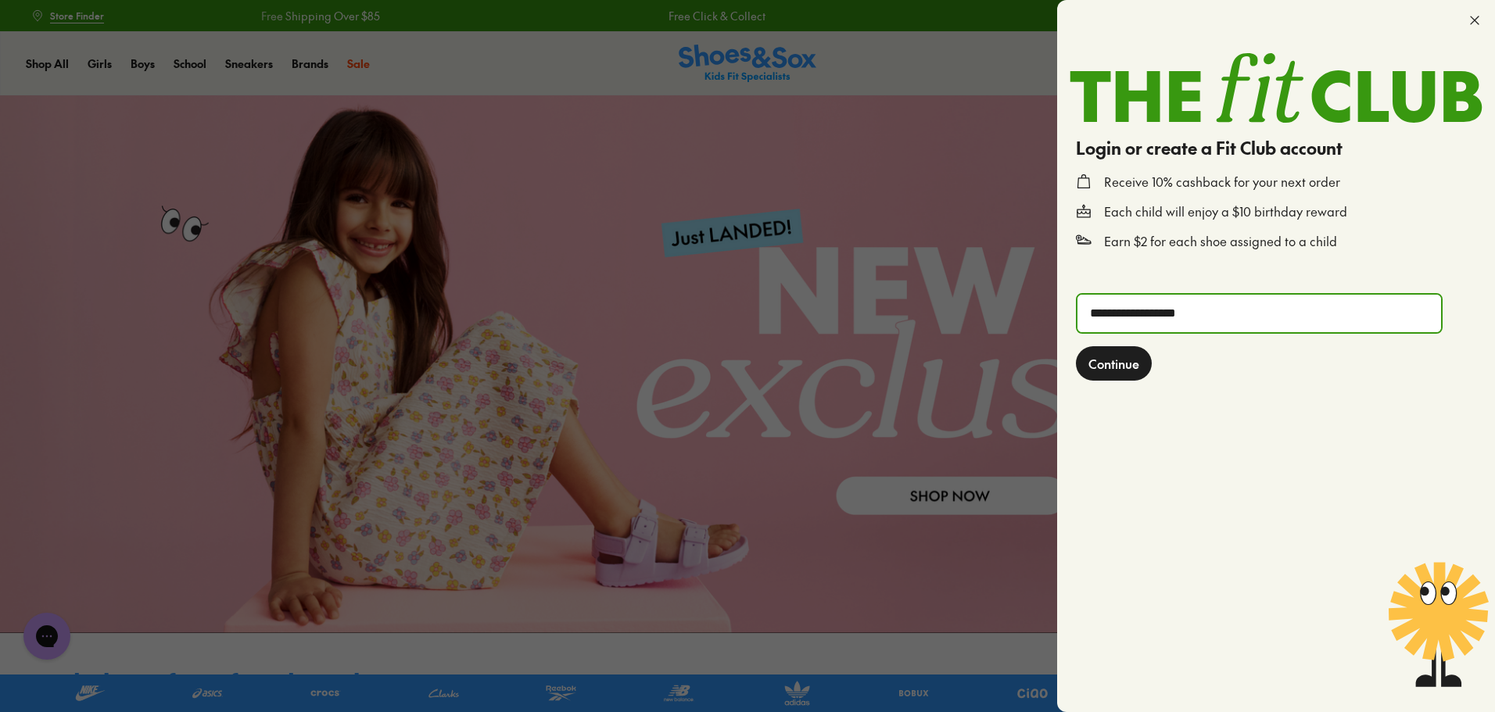
click at [1117, 372] on span "Continue" at bounding box center [1113, 363] width 51 height 19
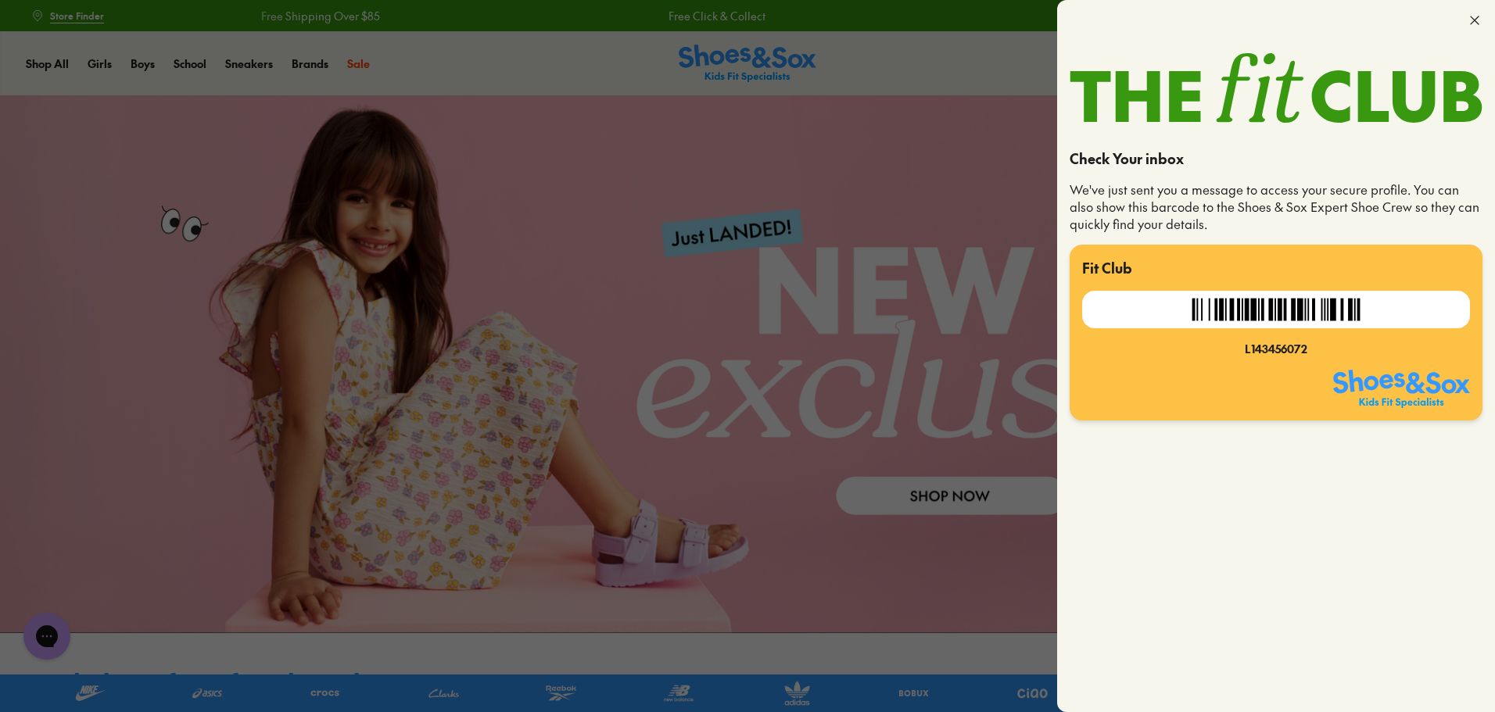
click at [1474, 23] on icon at bounding box center [1474, 21] width 16 height 16
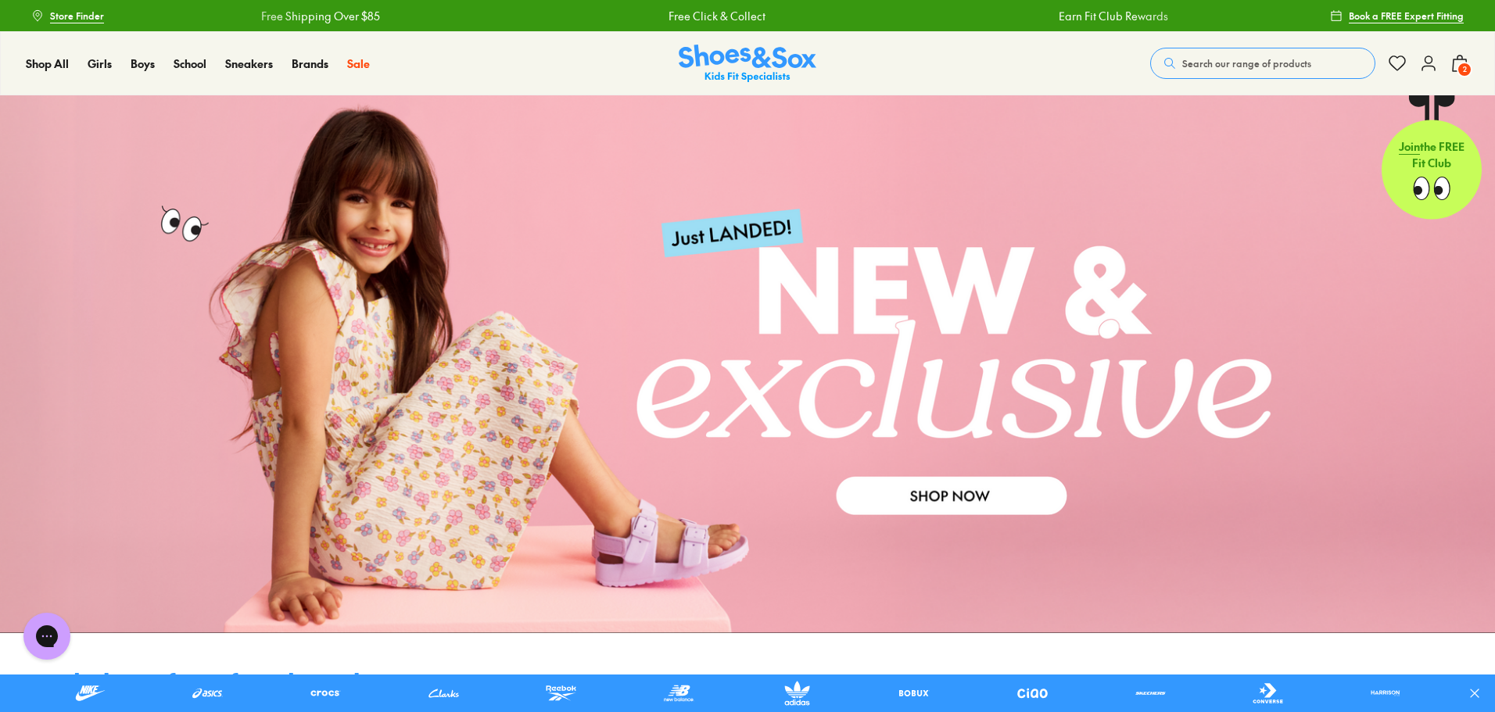
click at [1456, 65] on icon at bounding box center [1459, 63] width 19 height 19
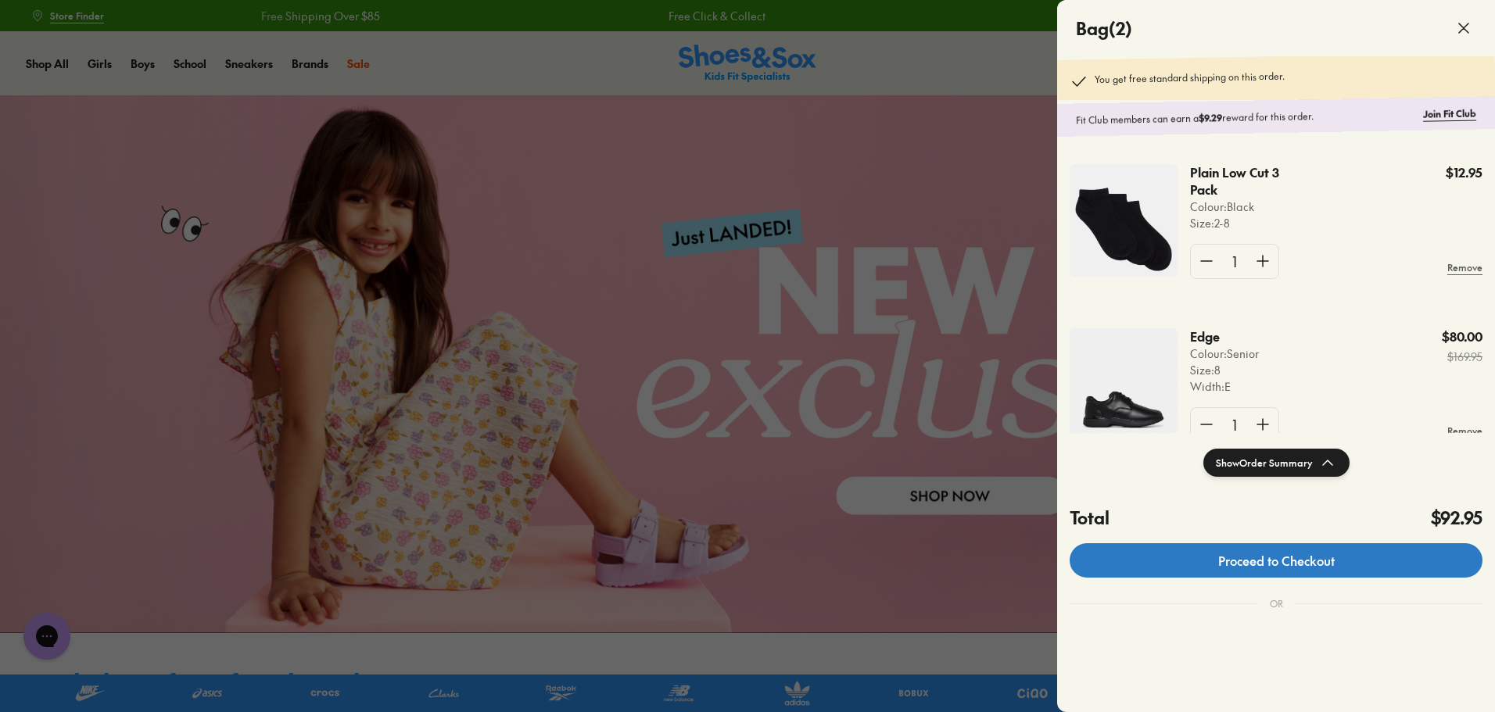
click at [1257, 565] on link "Proceed to Checkout" at bounding box center [1275, 560] width 413 height 34
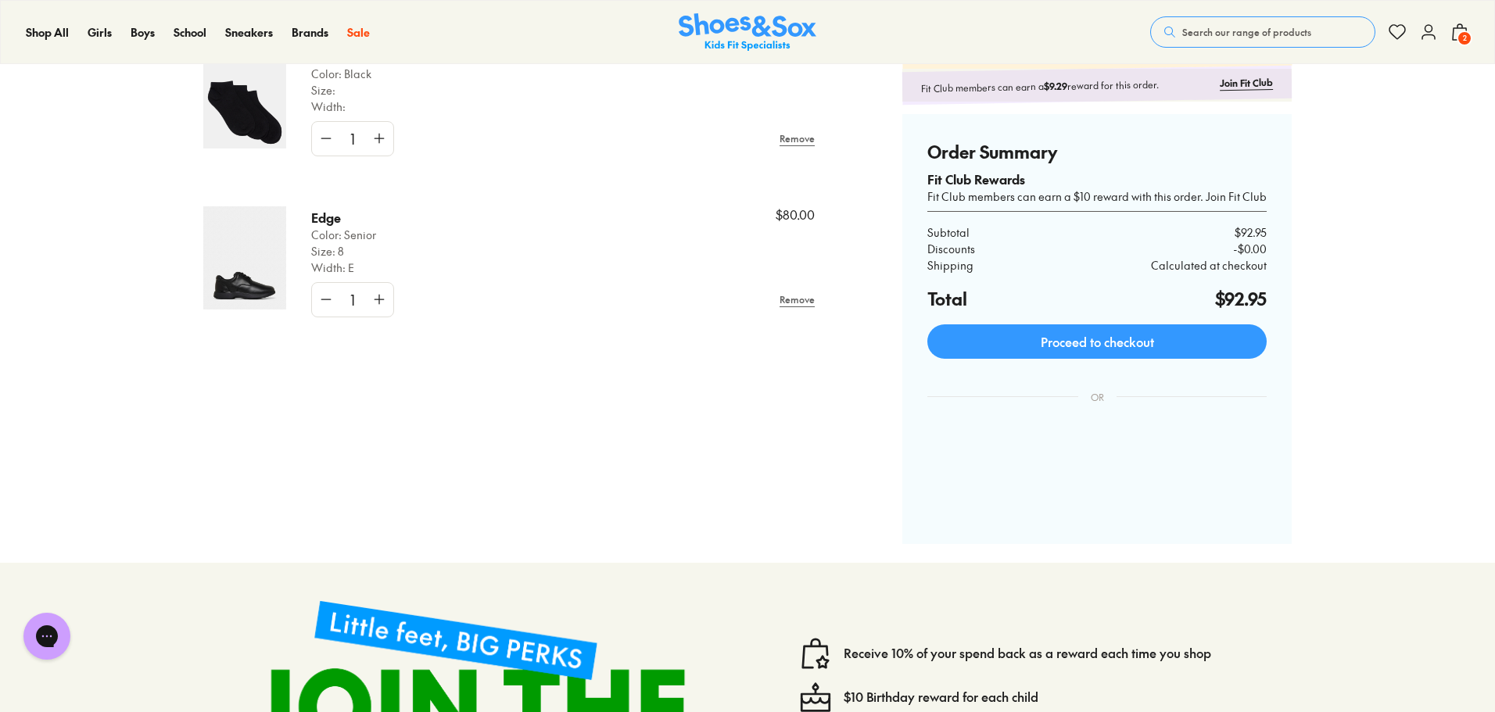
scroll to position [104, 0]
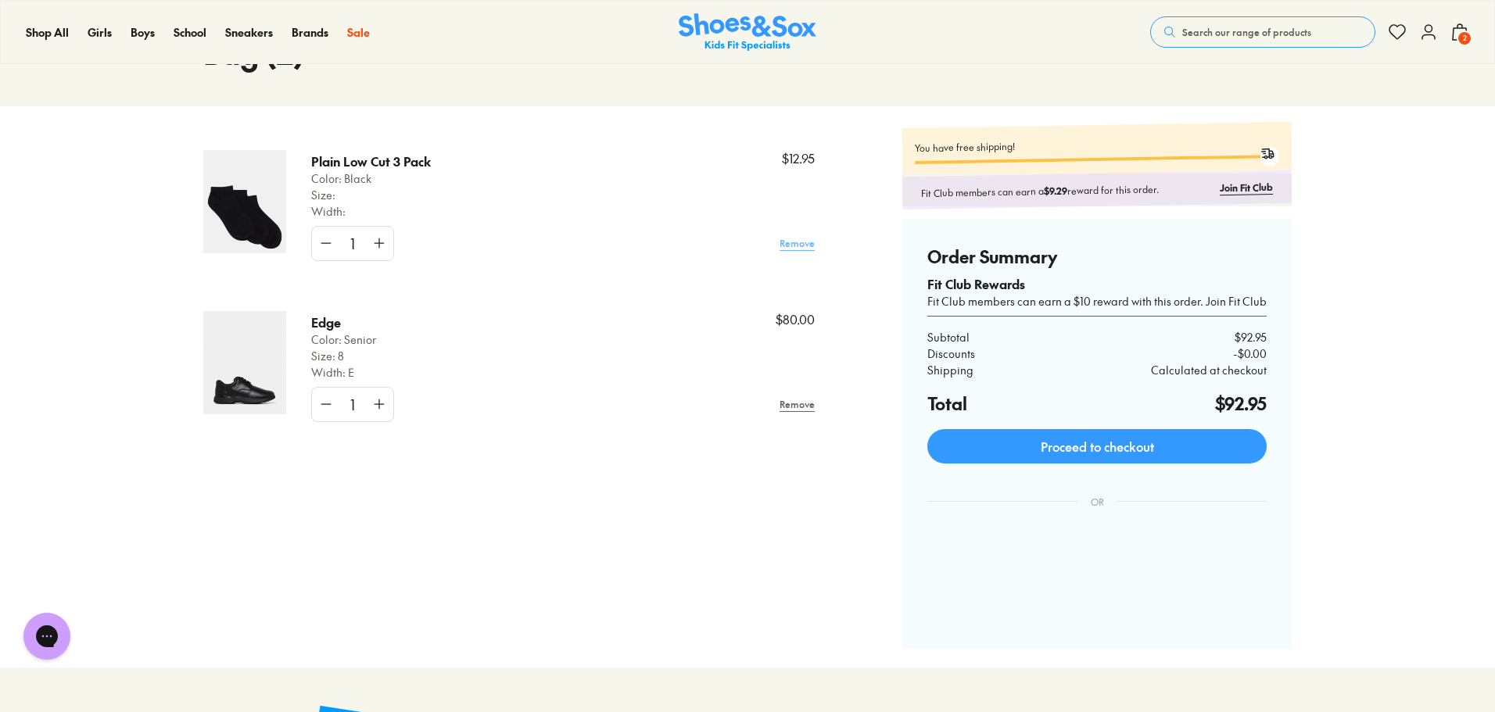
click at [800, 247] on link "Remove" at bounding box center [796, 243] width 35 height 28
click at [796, 245] on link "Remove" at bounding box center [796, 243] width 35 height 28
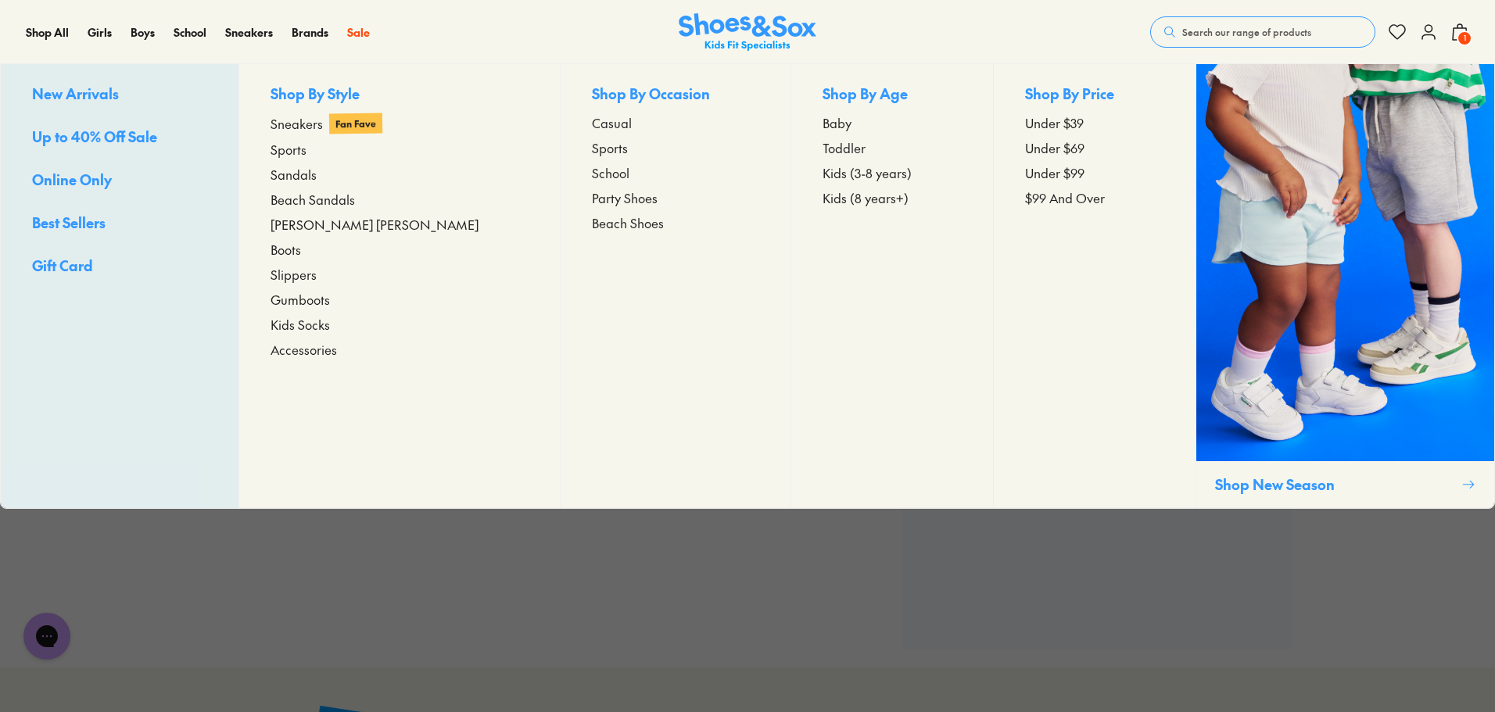
click at [330, 351] on span "Accessories" at bounding box center [303, 349] width 66 height 19
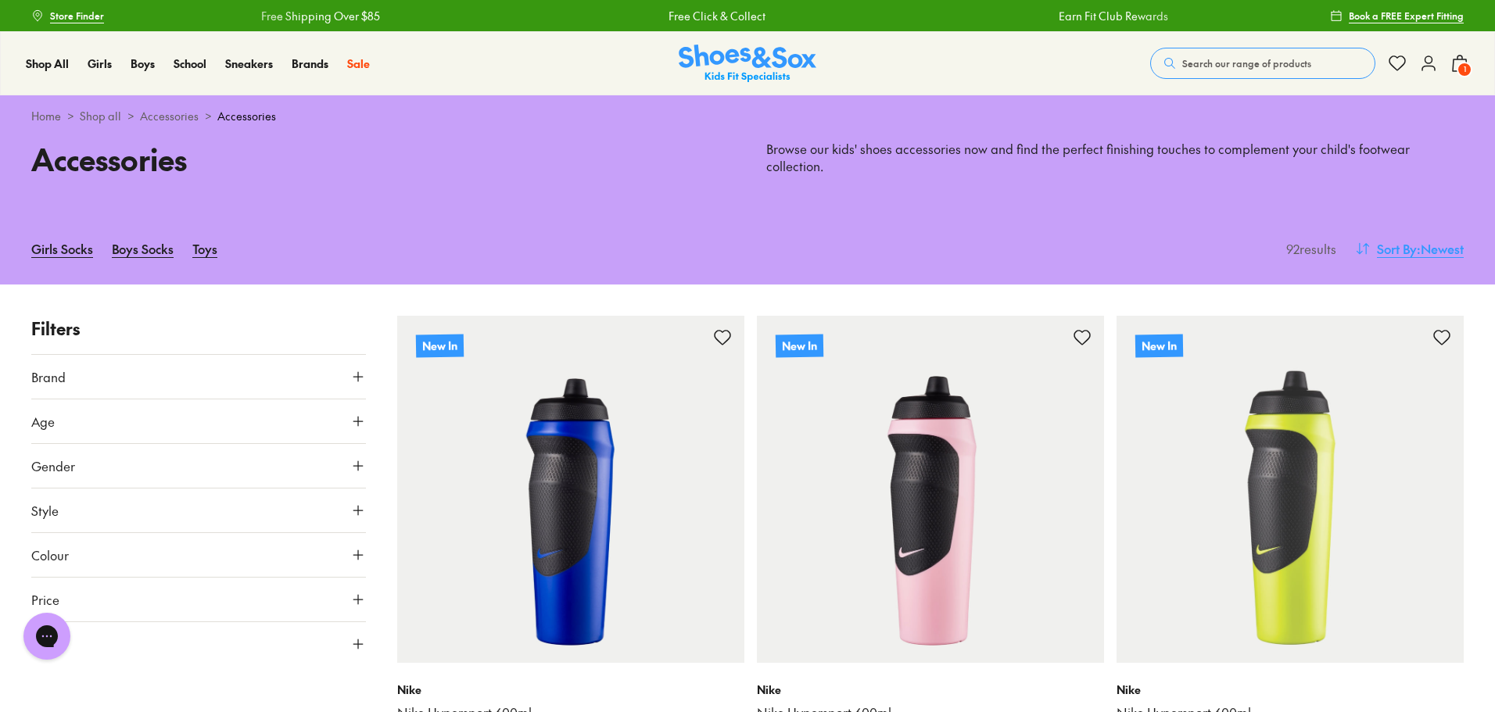
click at [1441, 251] on span ": Newest" at bounding box center [1439, 248] width 47 height 19
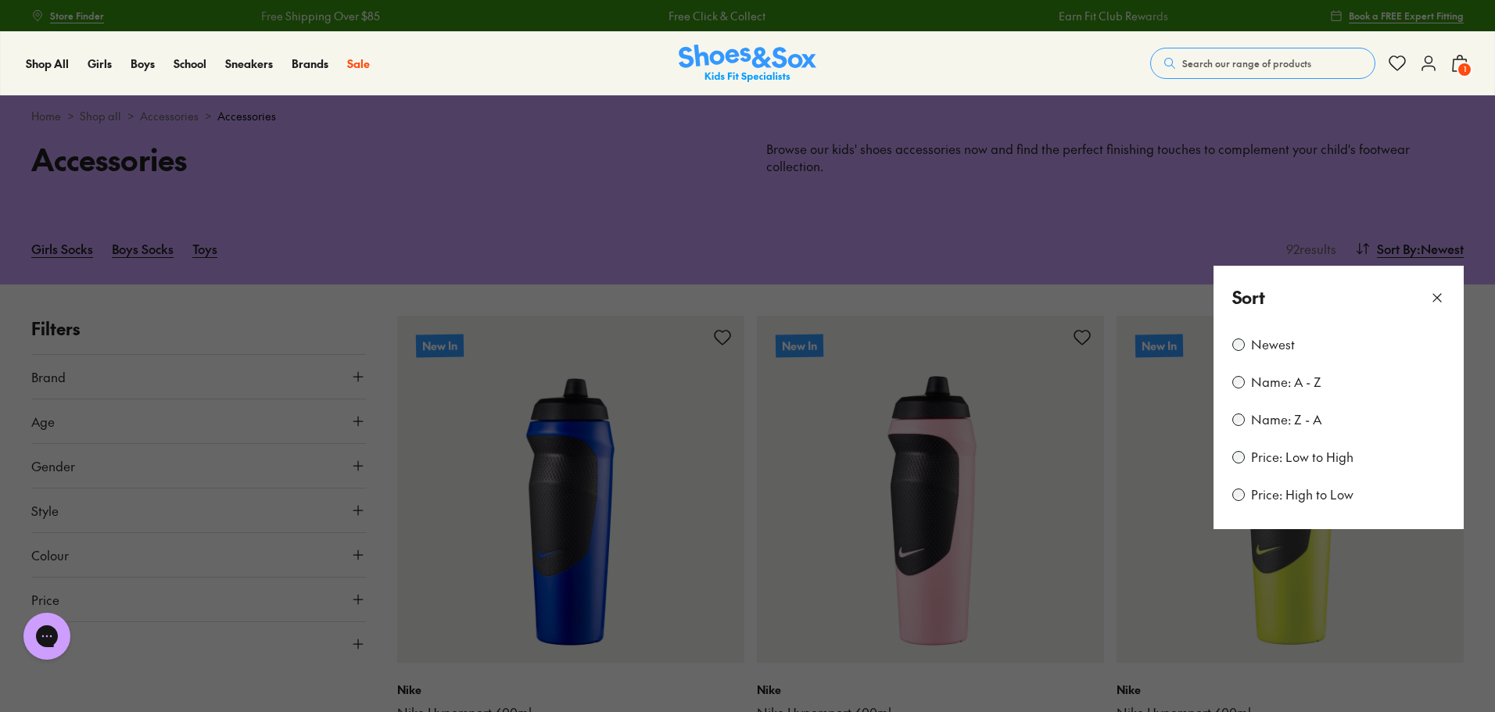
click at [1338, 456] on label "Price: Low to High" at bounding box center [1302, 457] width 102 height 17
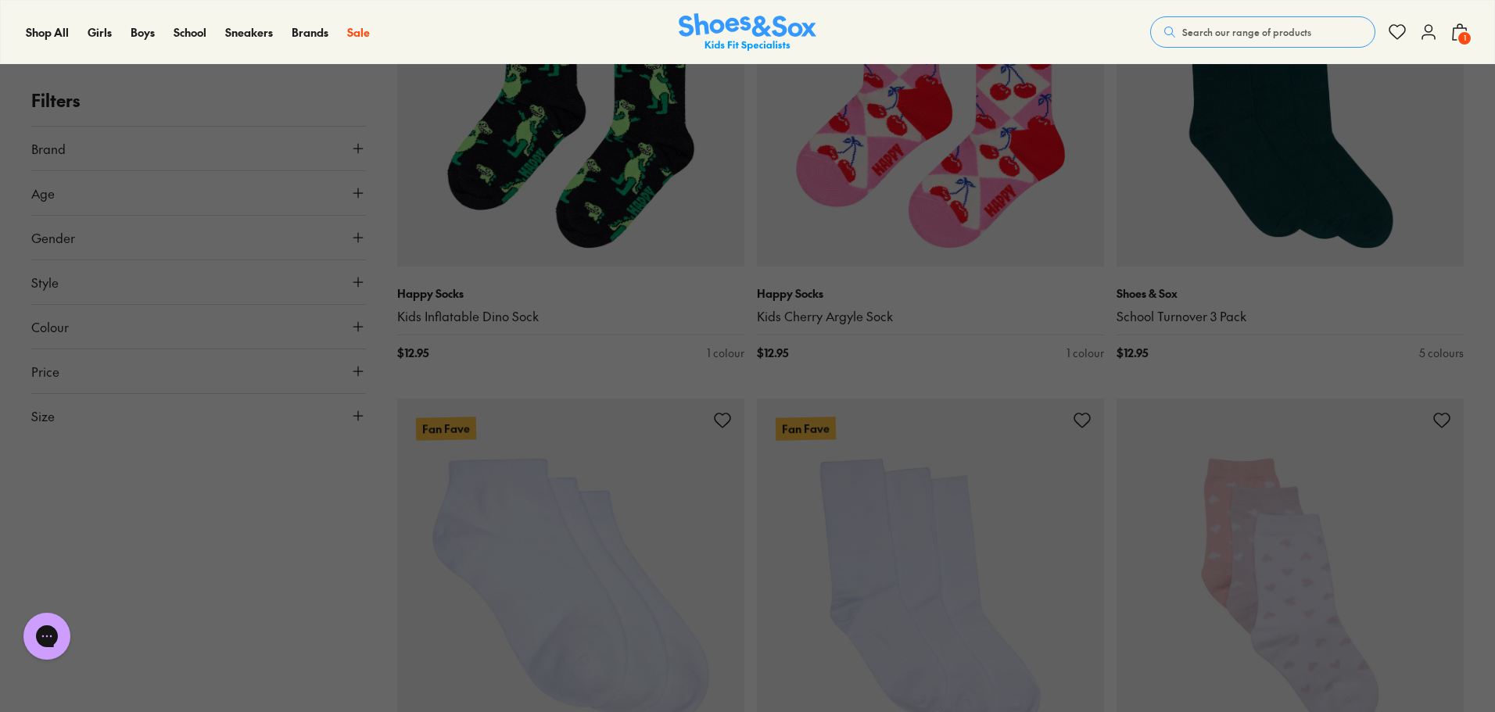
scroll to position [3958, 0]
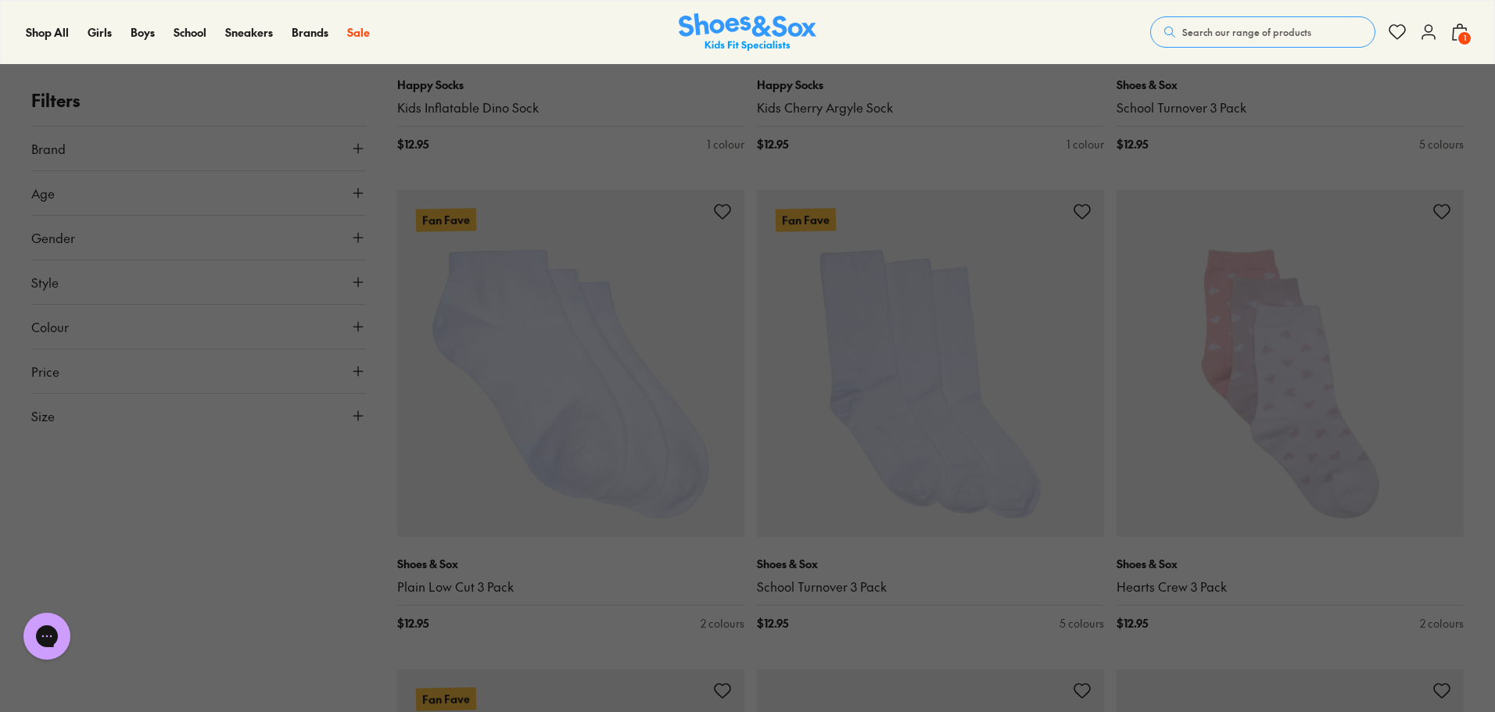
click at [602, 429] on button at bounding box center [747, 356] width 1495 height 712
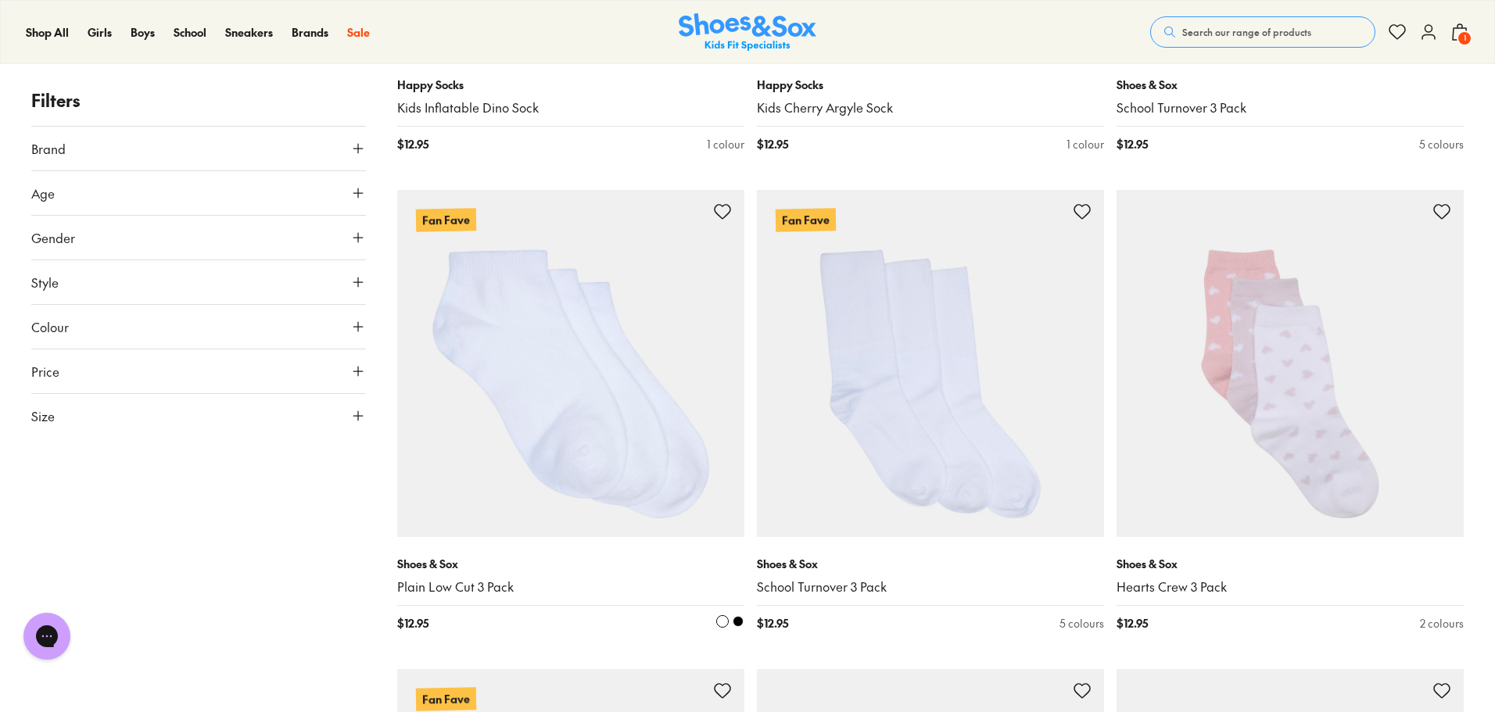
click at [519, 368] on img at bounding box center [570, 363] width 347 height 347
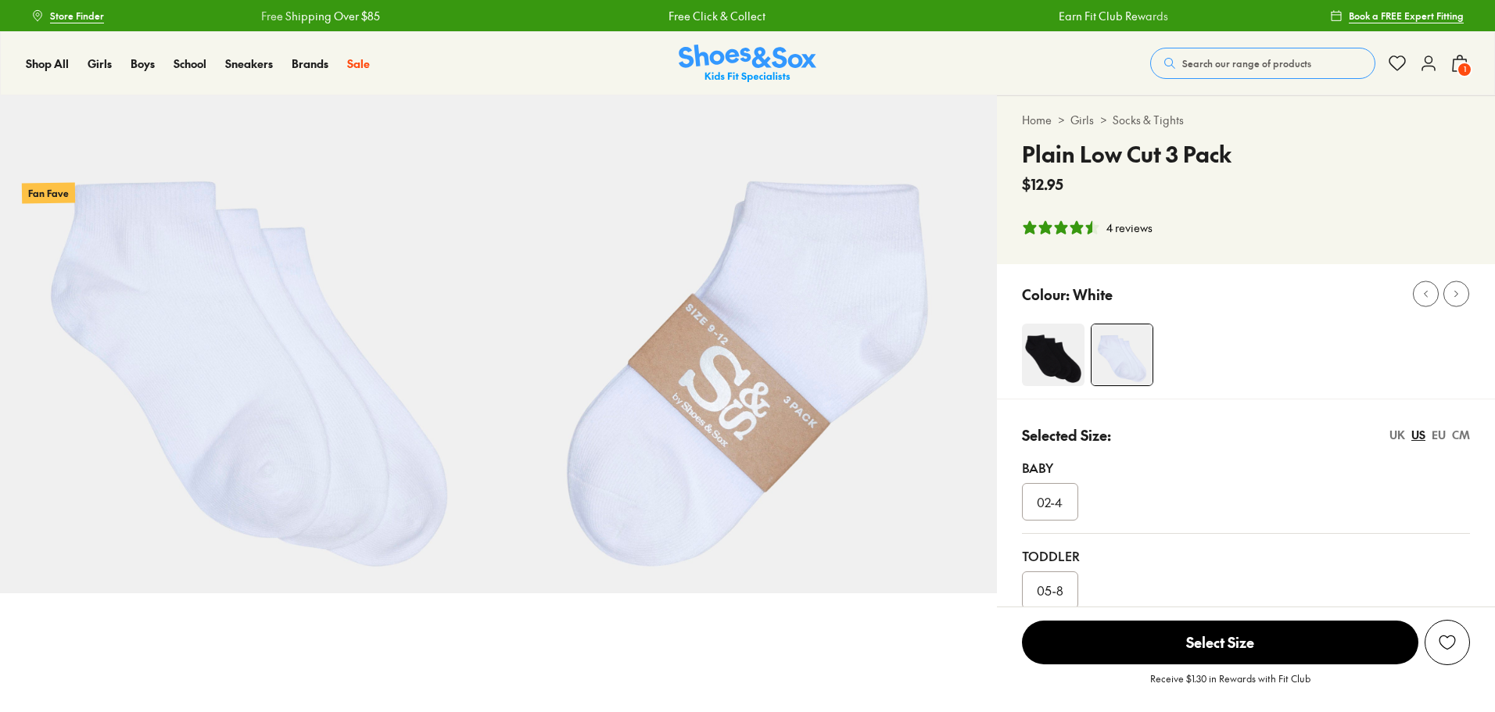
select select "*"
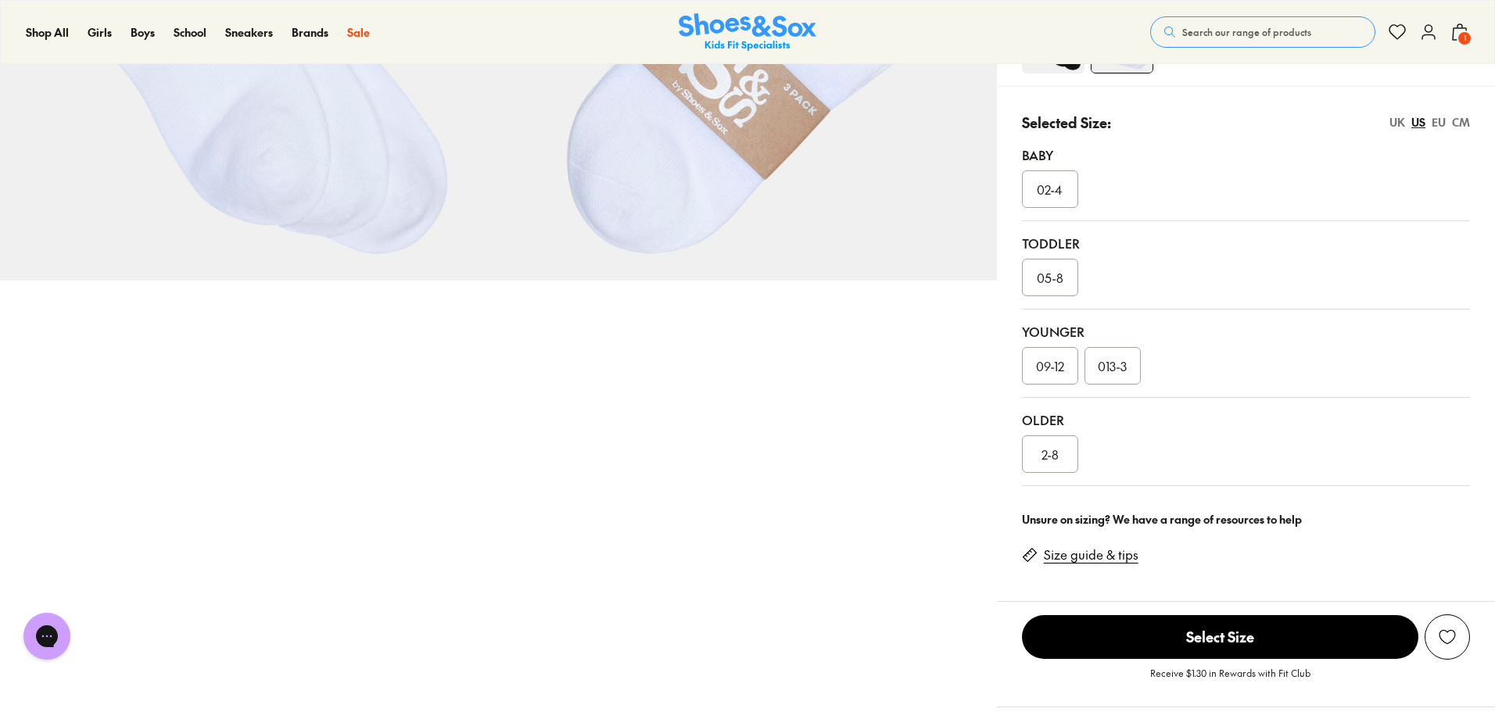
click at [1040, 454] on div "2-8" at bounding box center [1050, 454] width 56 height 38
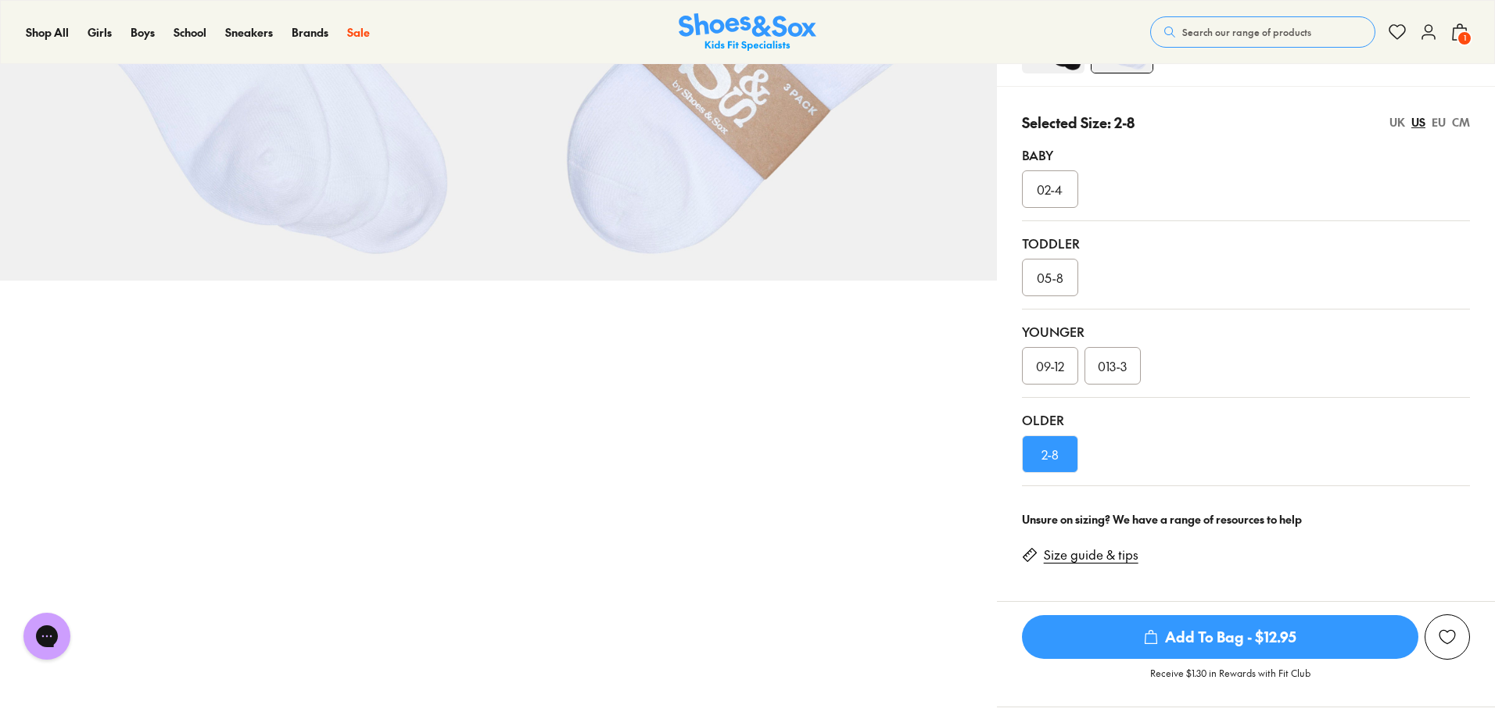
click at [1140, 639] on span "Add To Bag - $12.95" at bounding box center [1220, 637] width 396 height 44
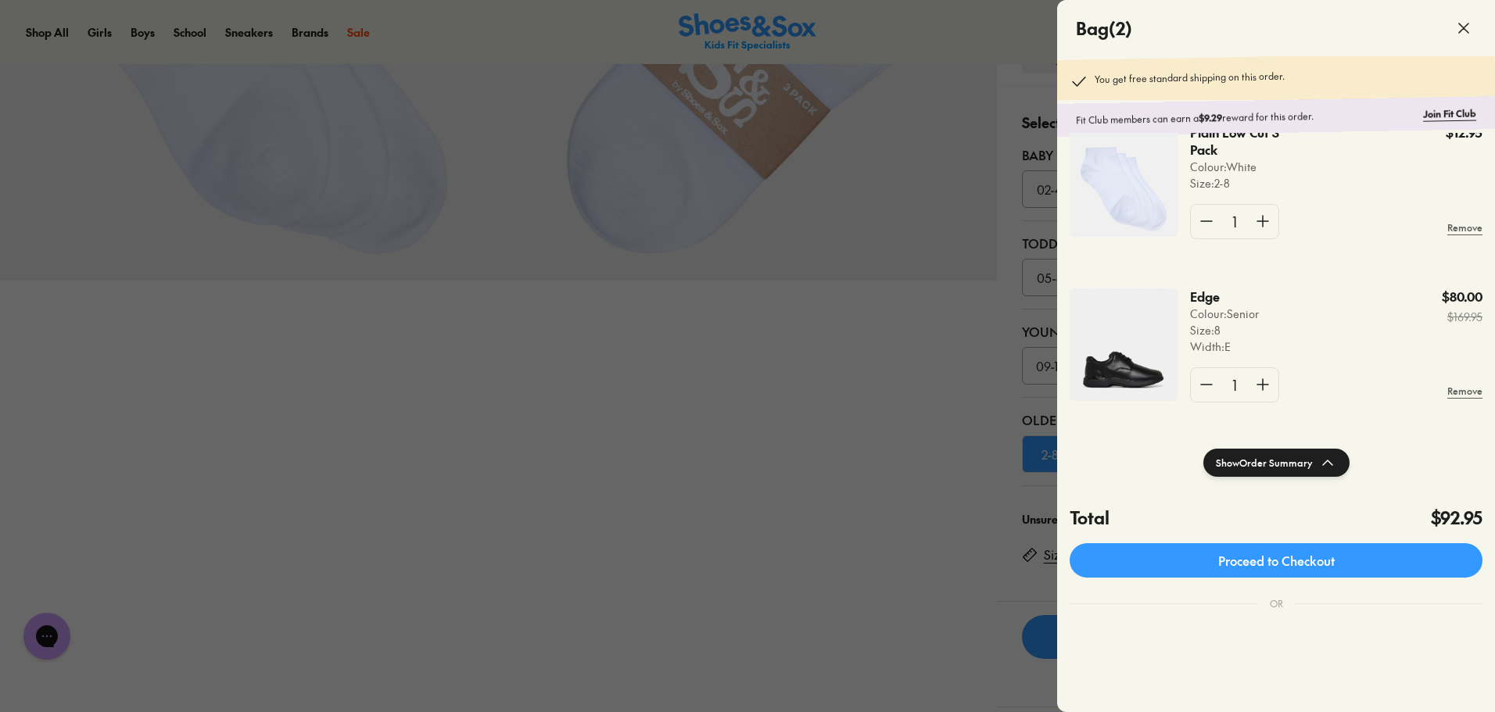
scroll to position [104, 0]
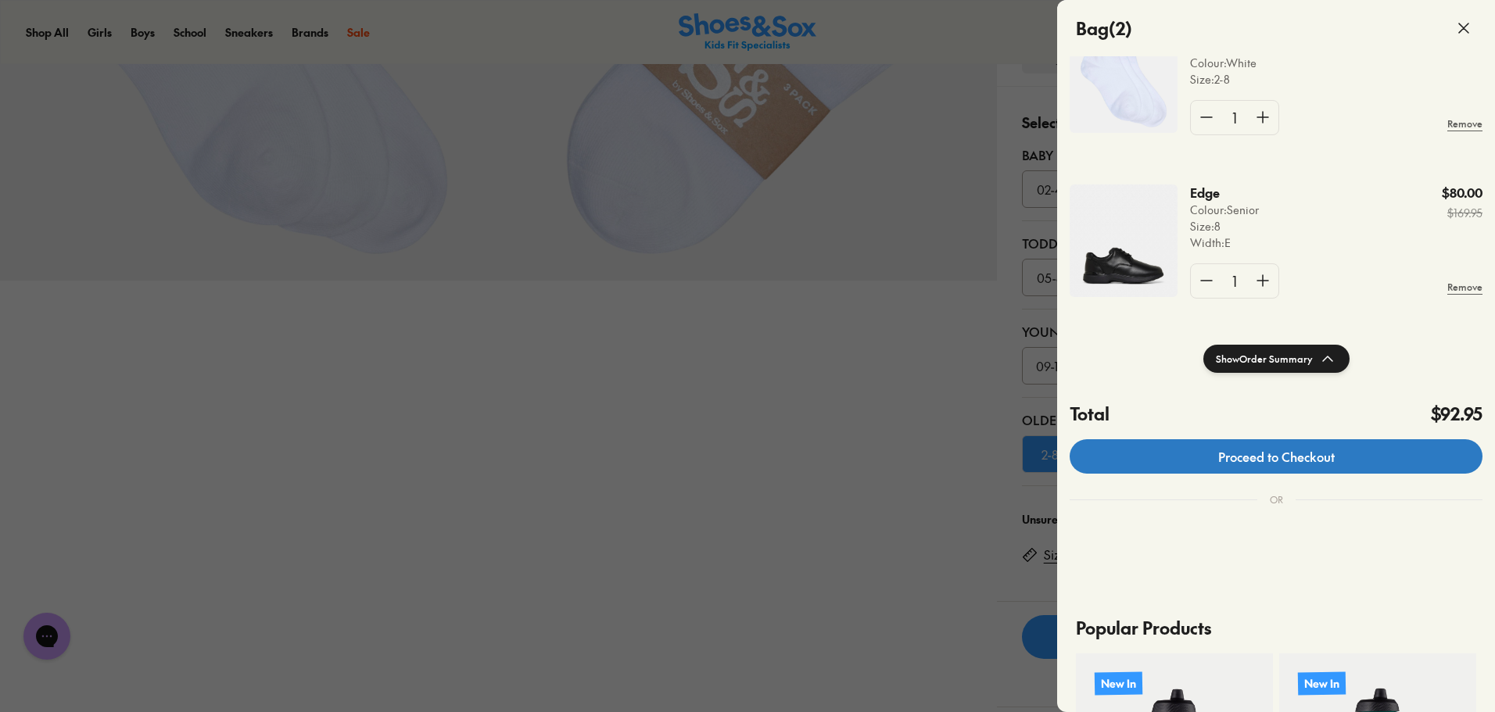
click at [1348, 459] on link "Proceed to Checkout" at bounding box center [1275, 456] width 413 height 34
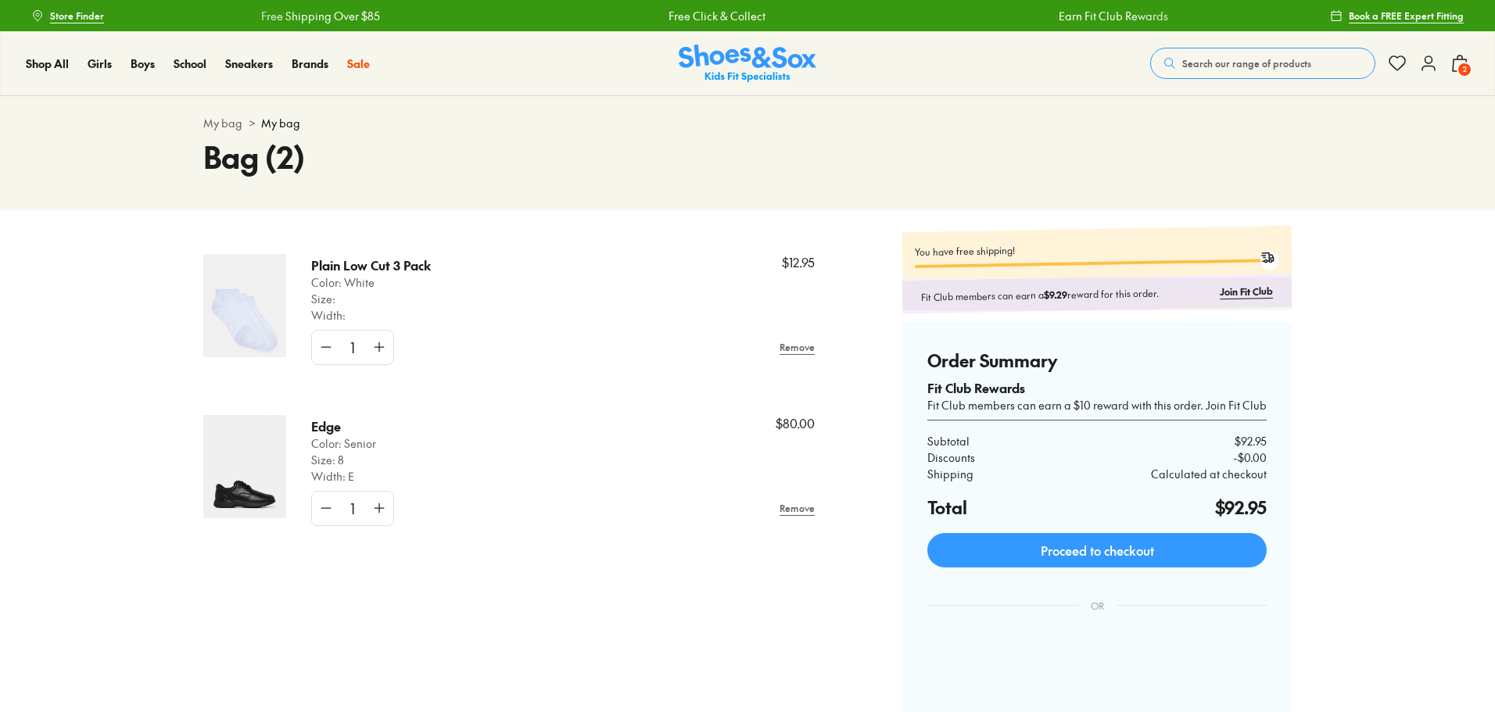
click at [1425, 76] on button at bounding box center [1428, 63] width 19 height 34
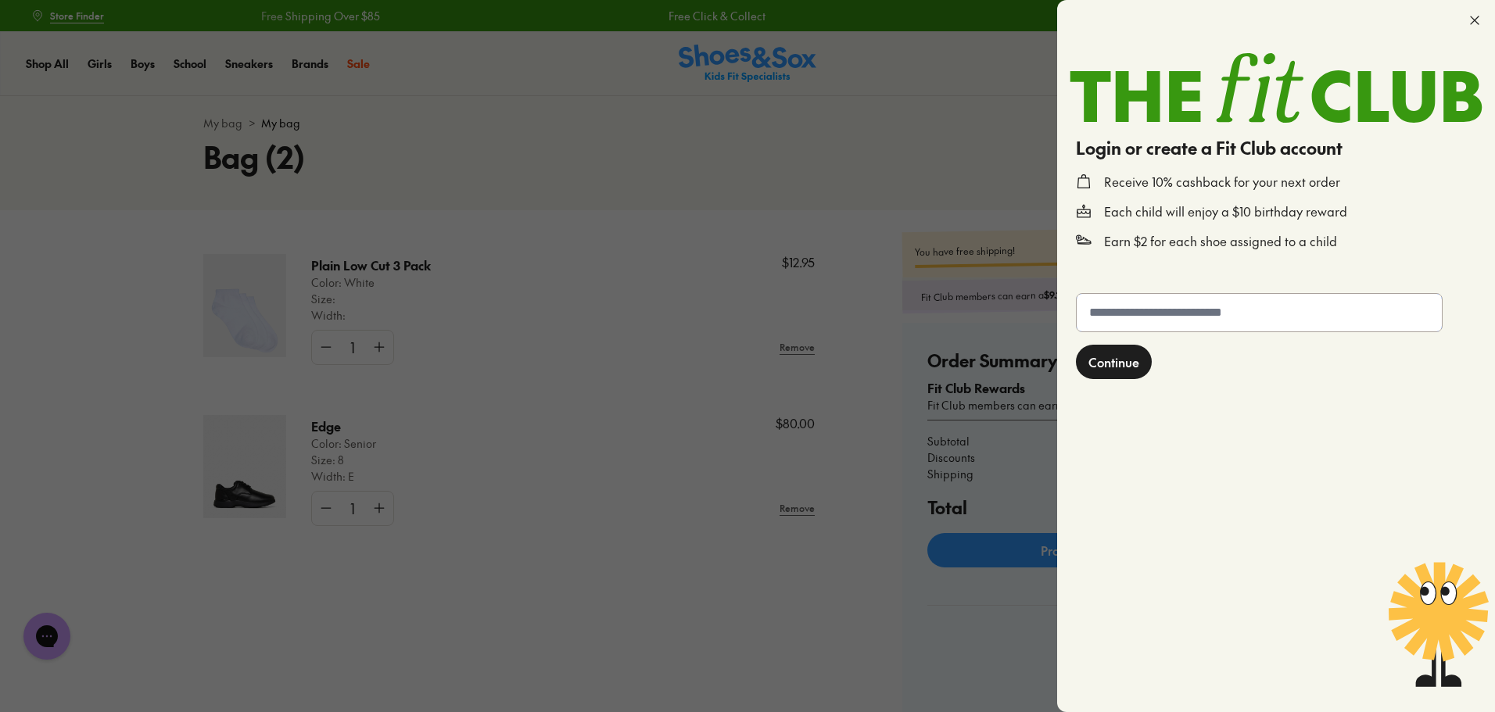
click at [1283, 320] on input "text" at bounding box center [1258, 313] width 365 height 38
type input "**********"
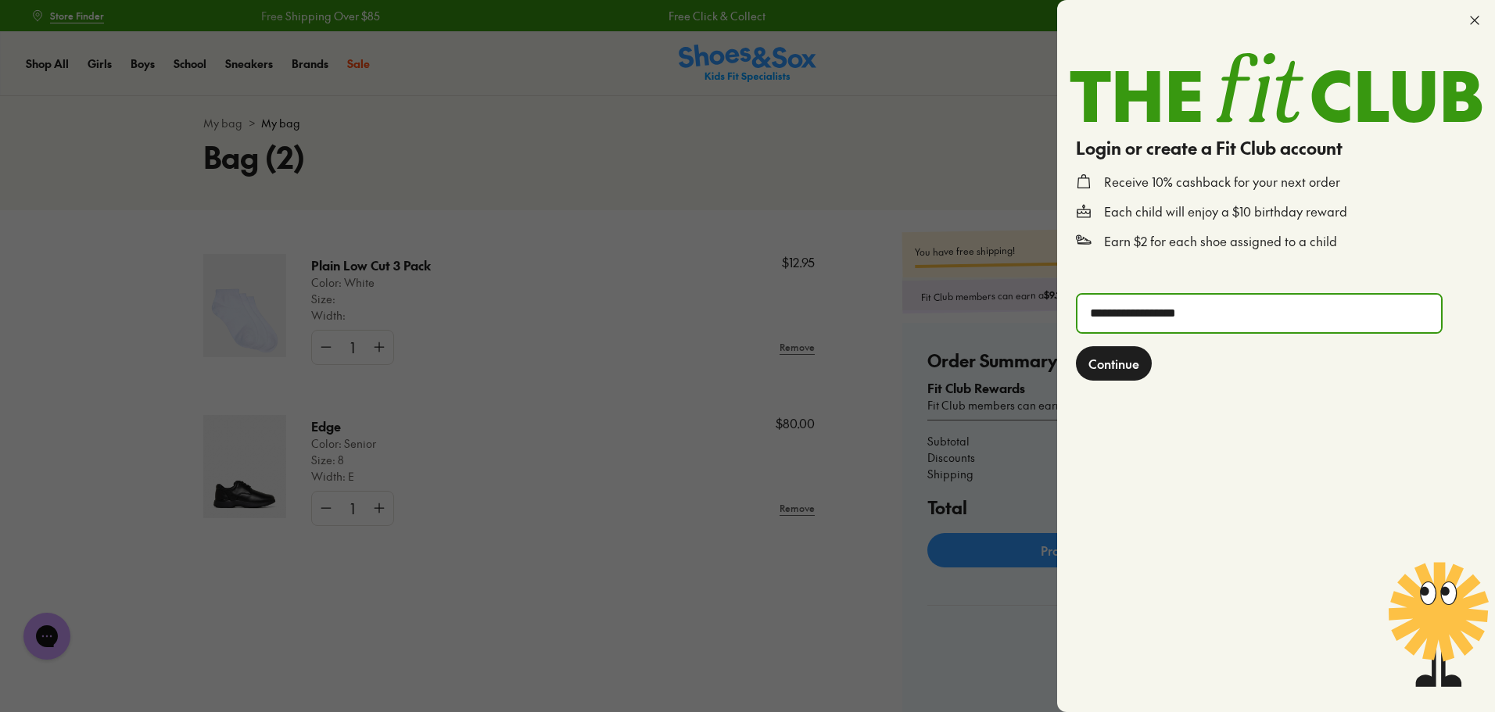
click at [1122, 367] on span "Continue" at bounding box center [1113, 363] width 51 height 19
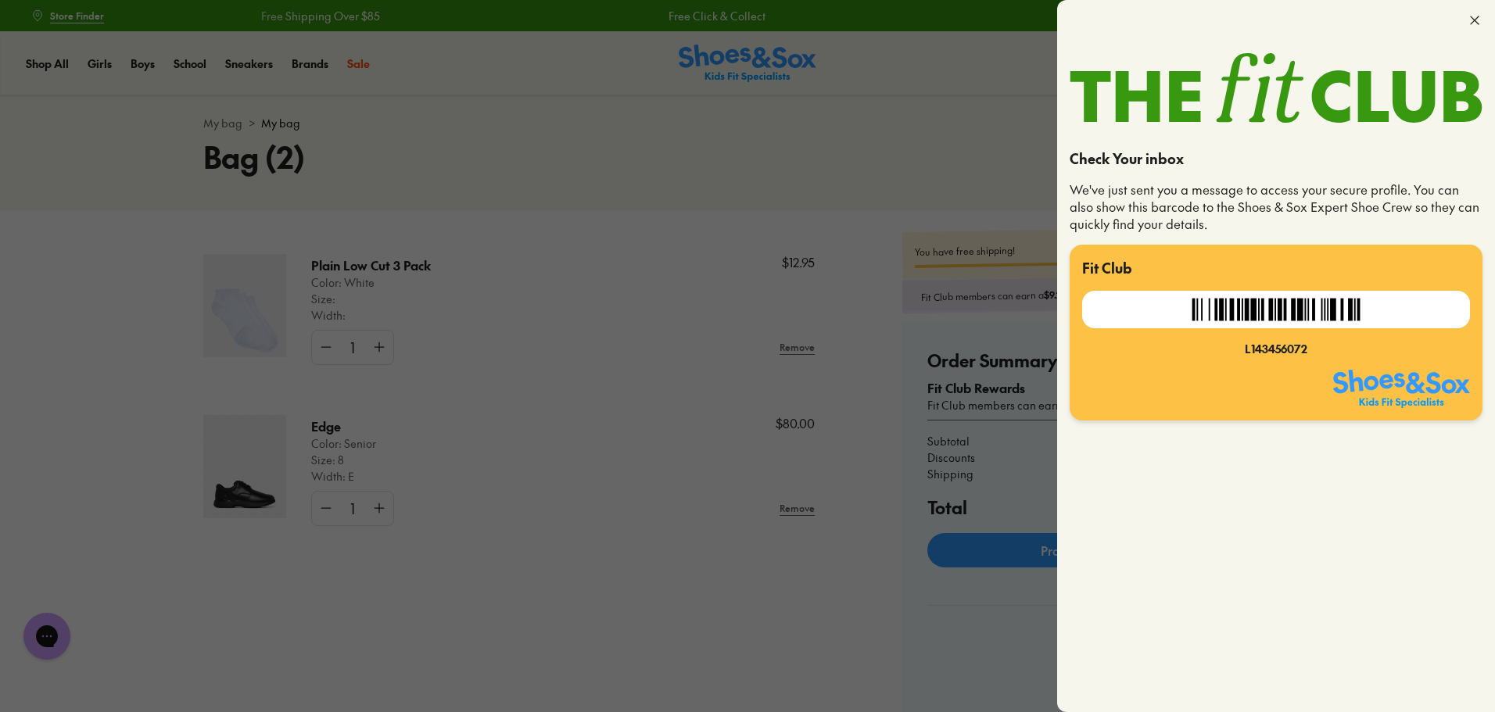
click at [1475, 19] on icon at bounding box center [1474, 21] width 16 height 16
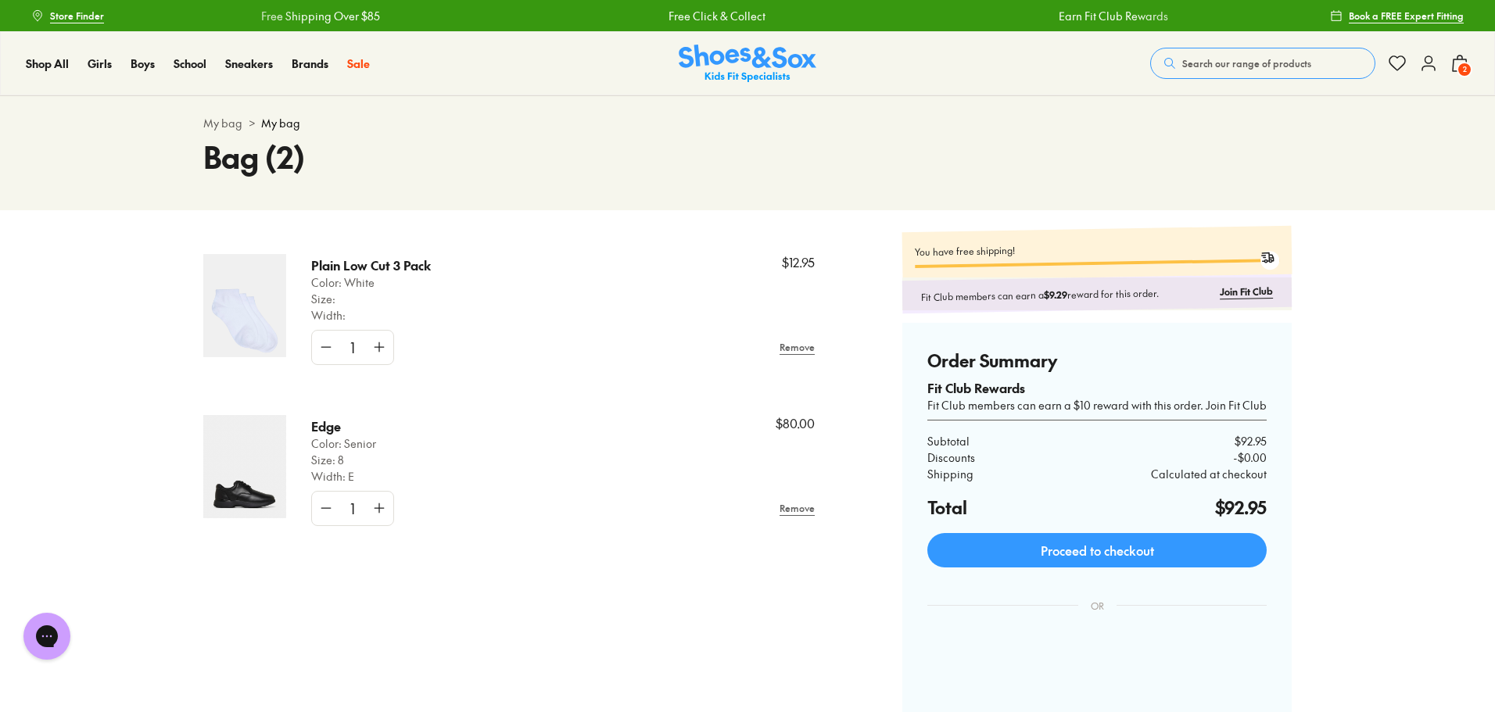
click at [1464, 67] on span "2" at bounding box center [1464, 70] width 16 height 16
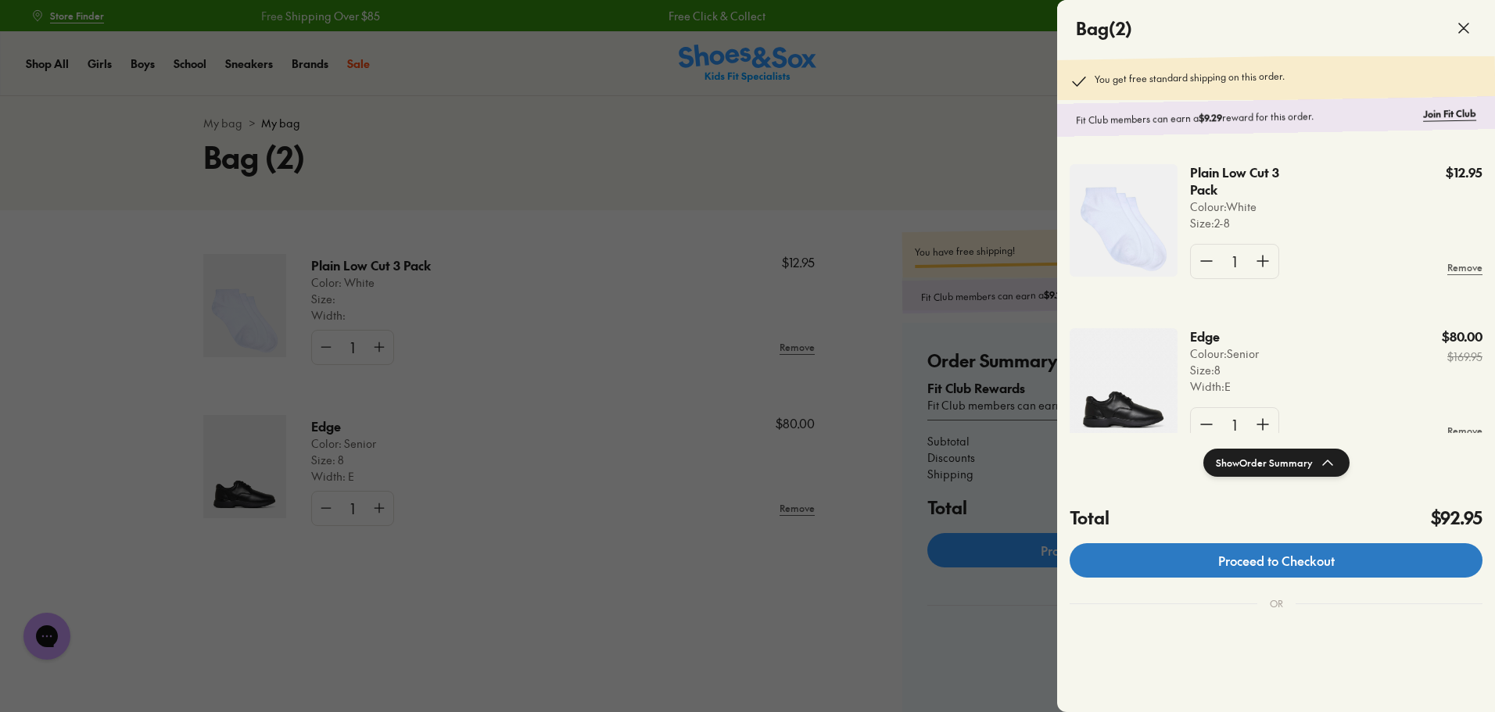
click at [1345, 556] on link "Proceed to Checkout" at bounding box center [1275, 560] width 413 height 34
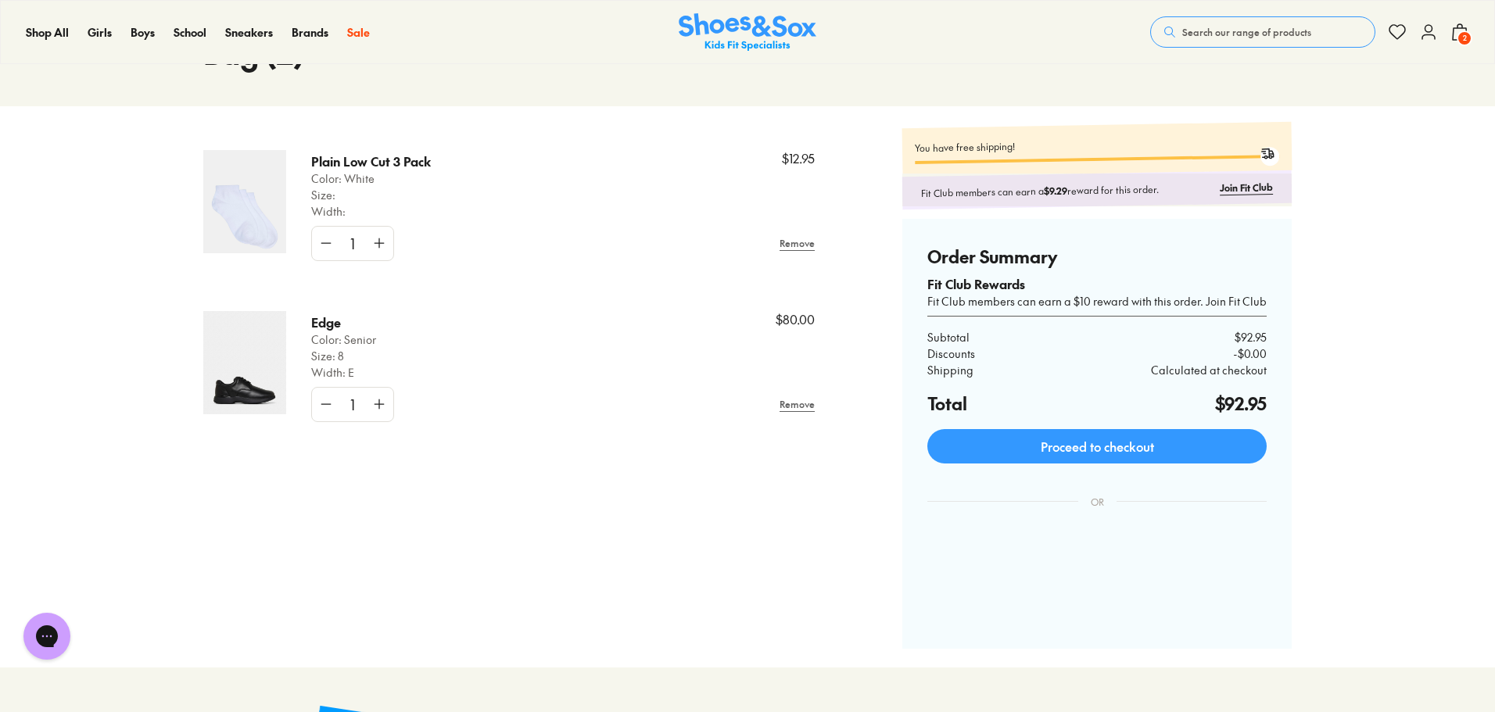
scroll to position [209, 0]
